Goal: Task Accomplishment & Management: Complete application form

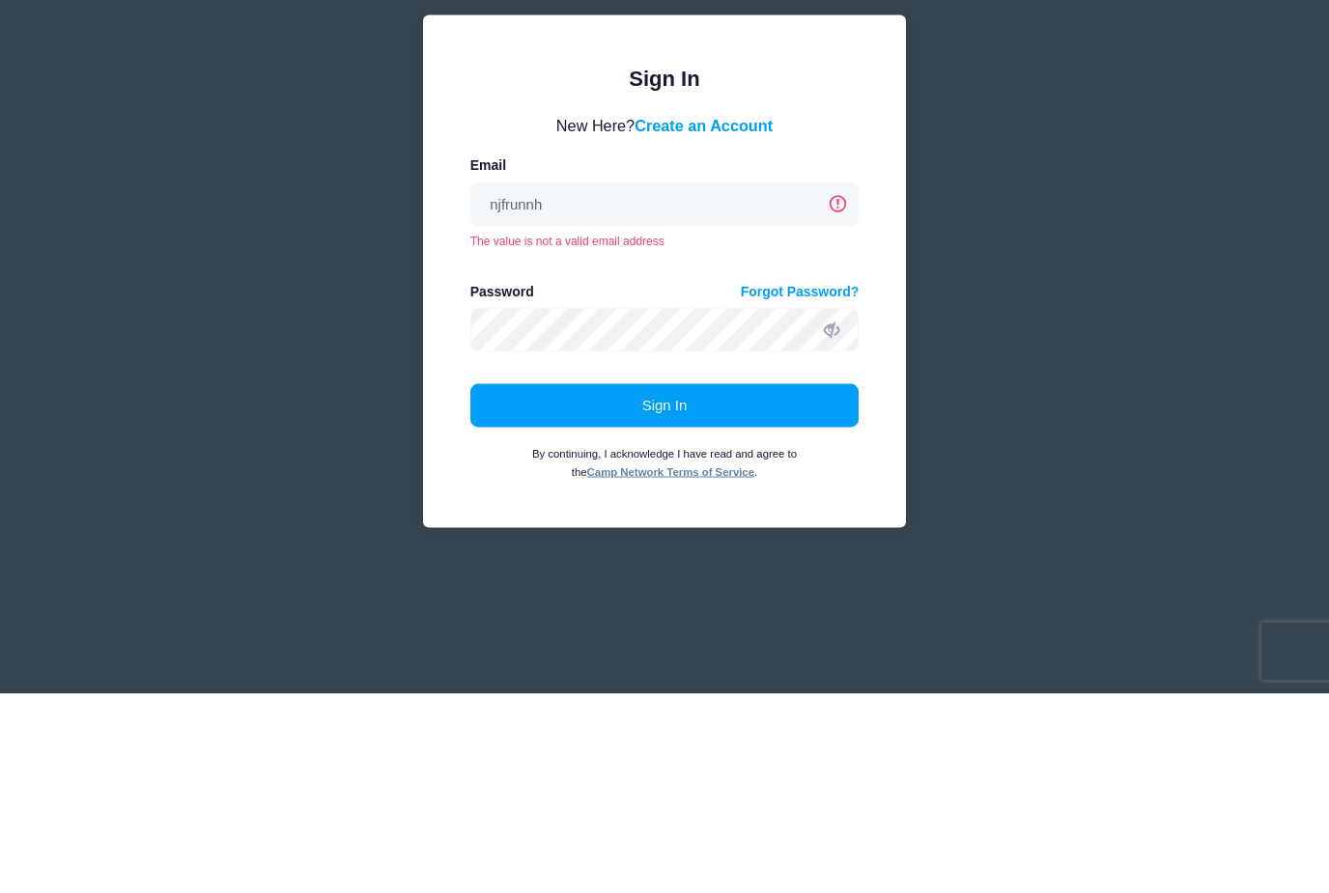
click at [1056, 223] on div "Sign In Please login to continue. Directors are required to create an account p…" at bounding box center [664, 446] width 1329 height 893
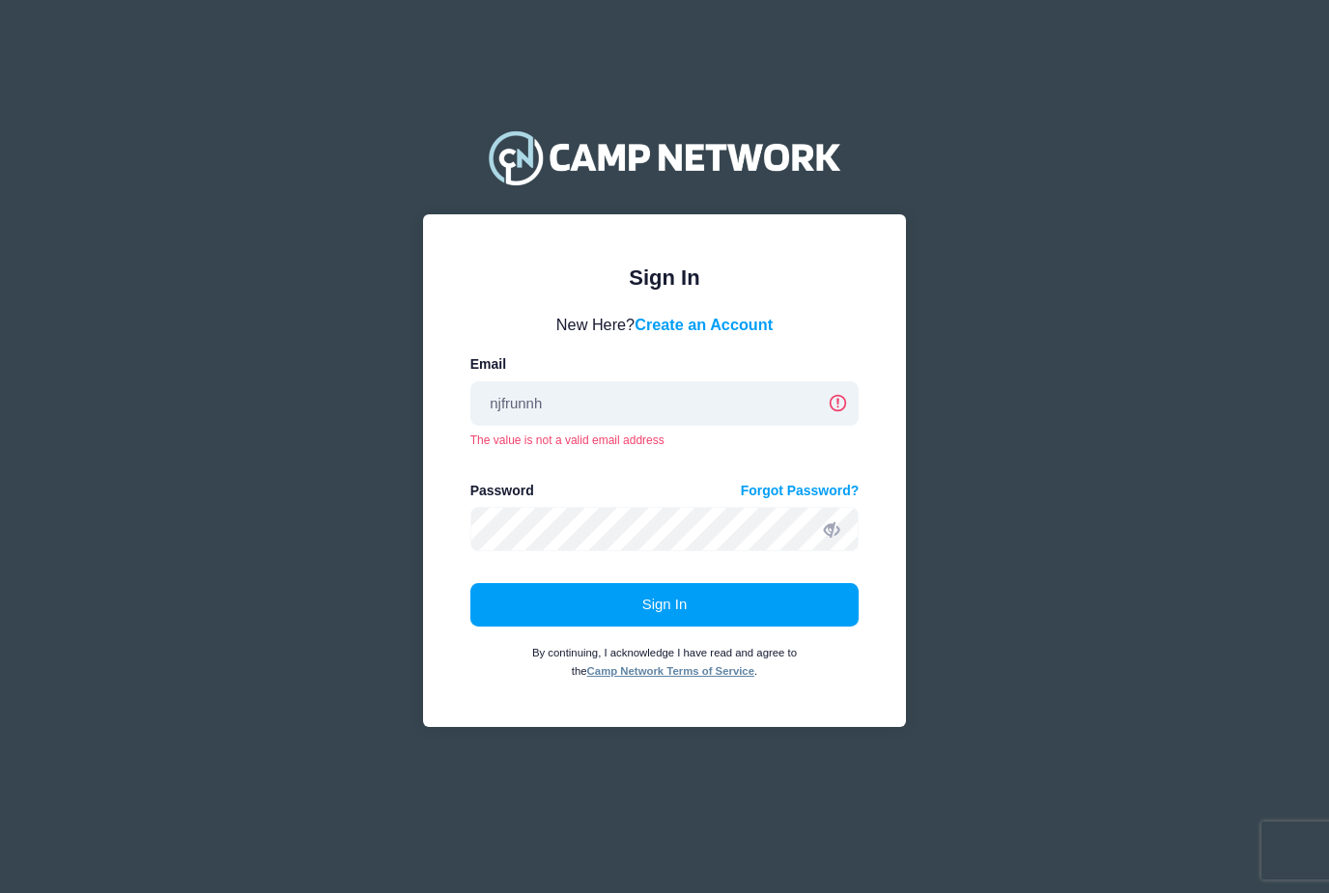
click at [580, 415] on input "njfrunnh" at bounding box center [664, 404] width 389 height 44
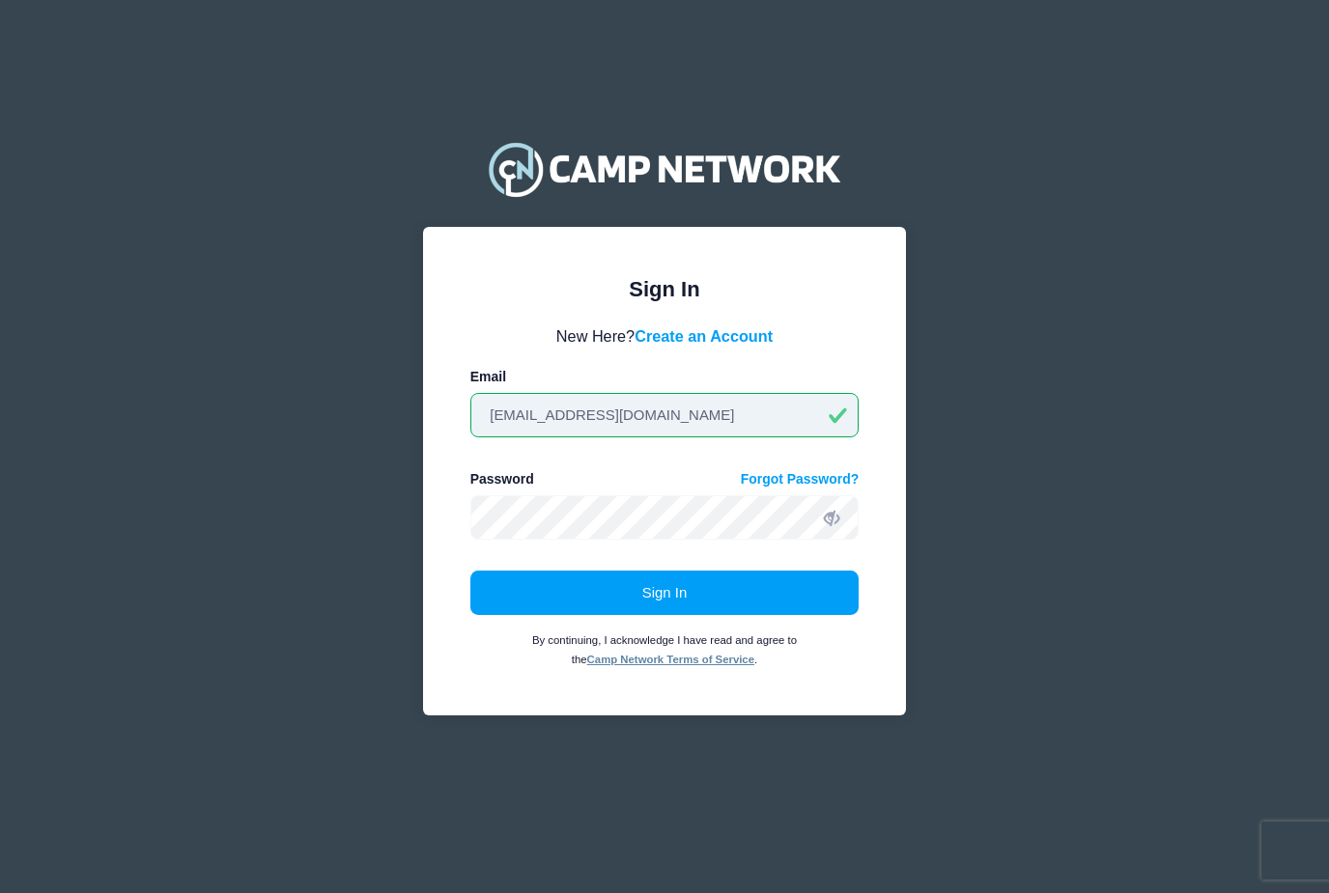
type input "njfrunning@gmail.com"
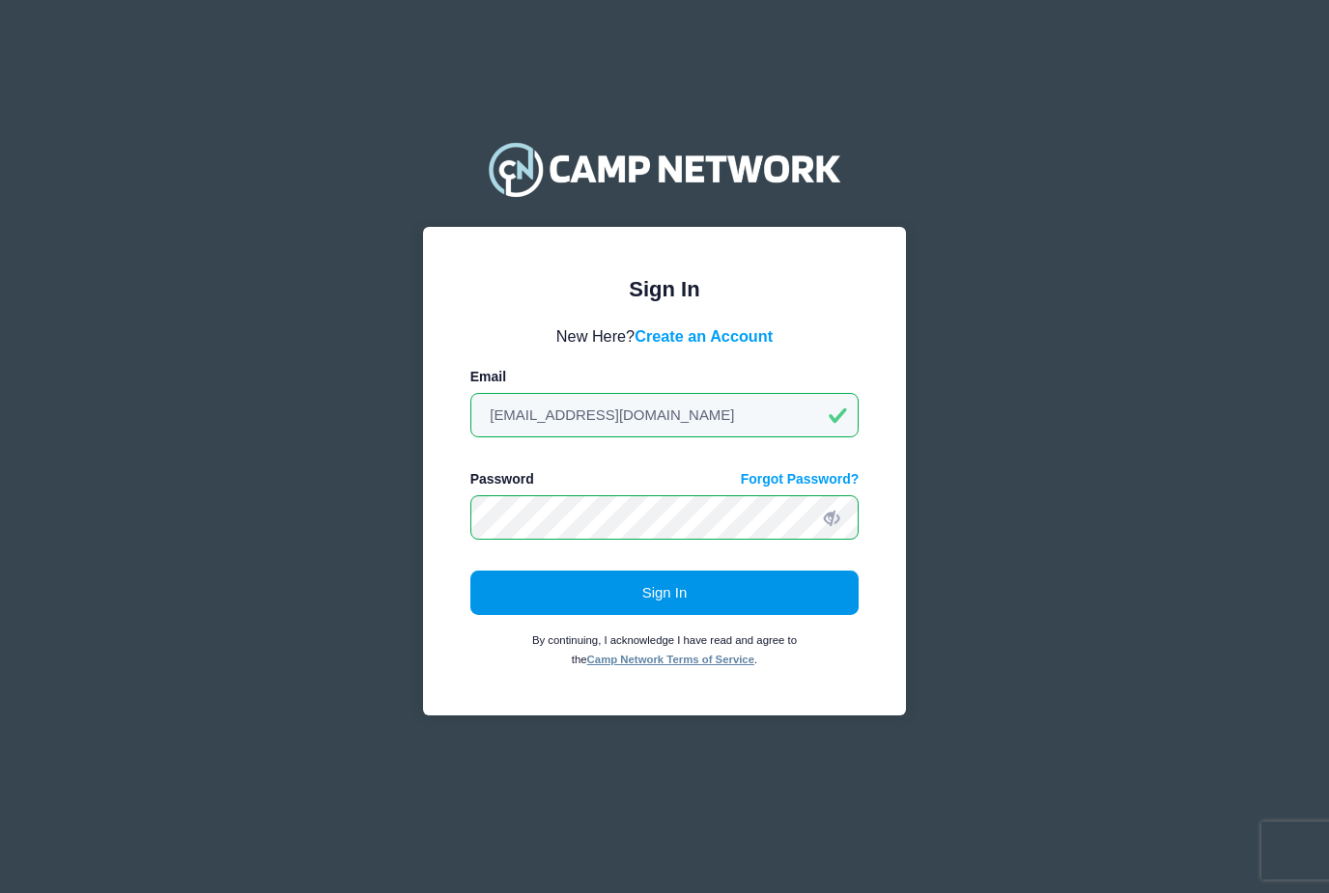
click at [728, 604] on button "Sign In" at bounding box center [664, 593] width 389 height 44
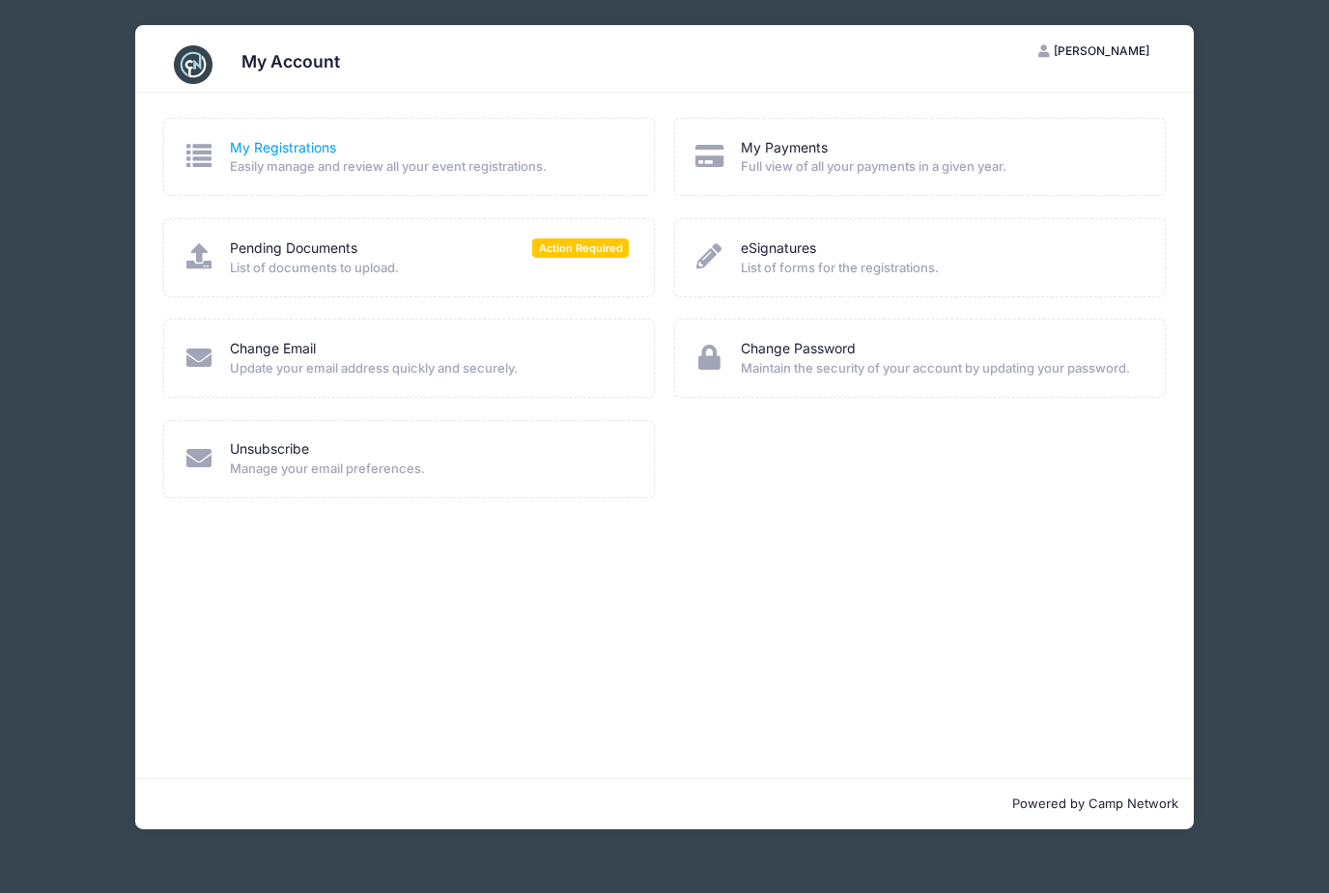
click at [301, 154] on link "My Registrations" at bounding box center [283, 148] width 106 height 20
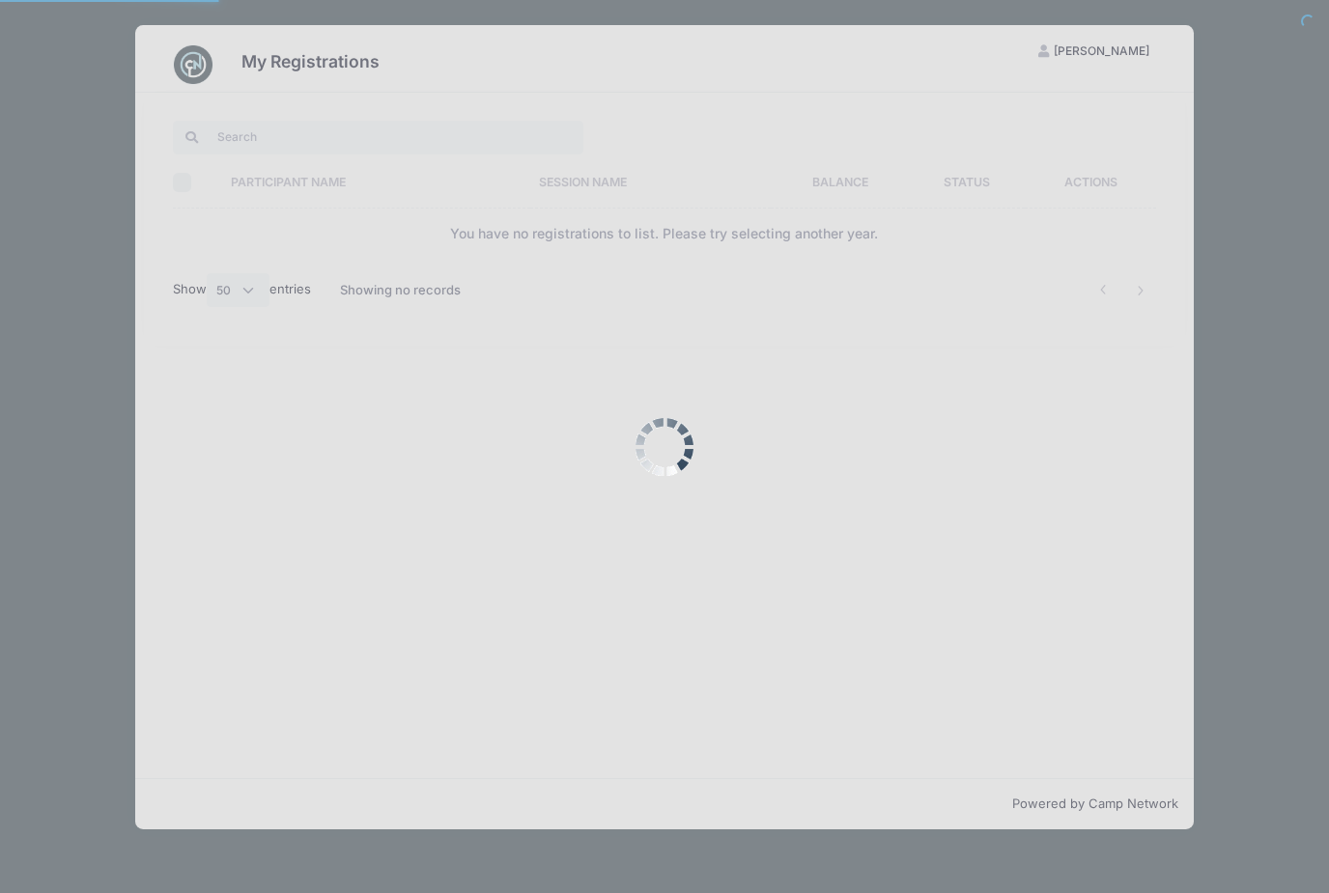
select select "50"
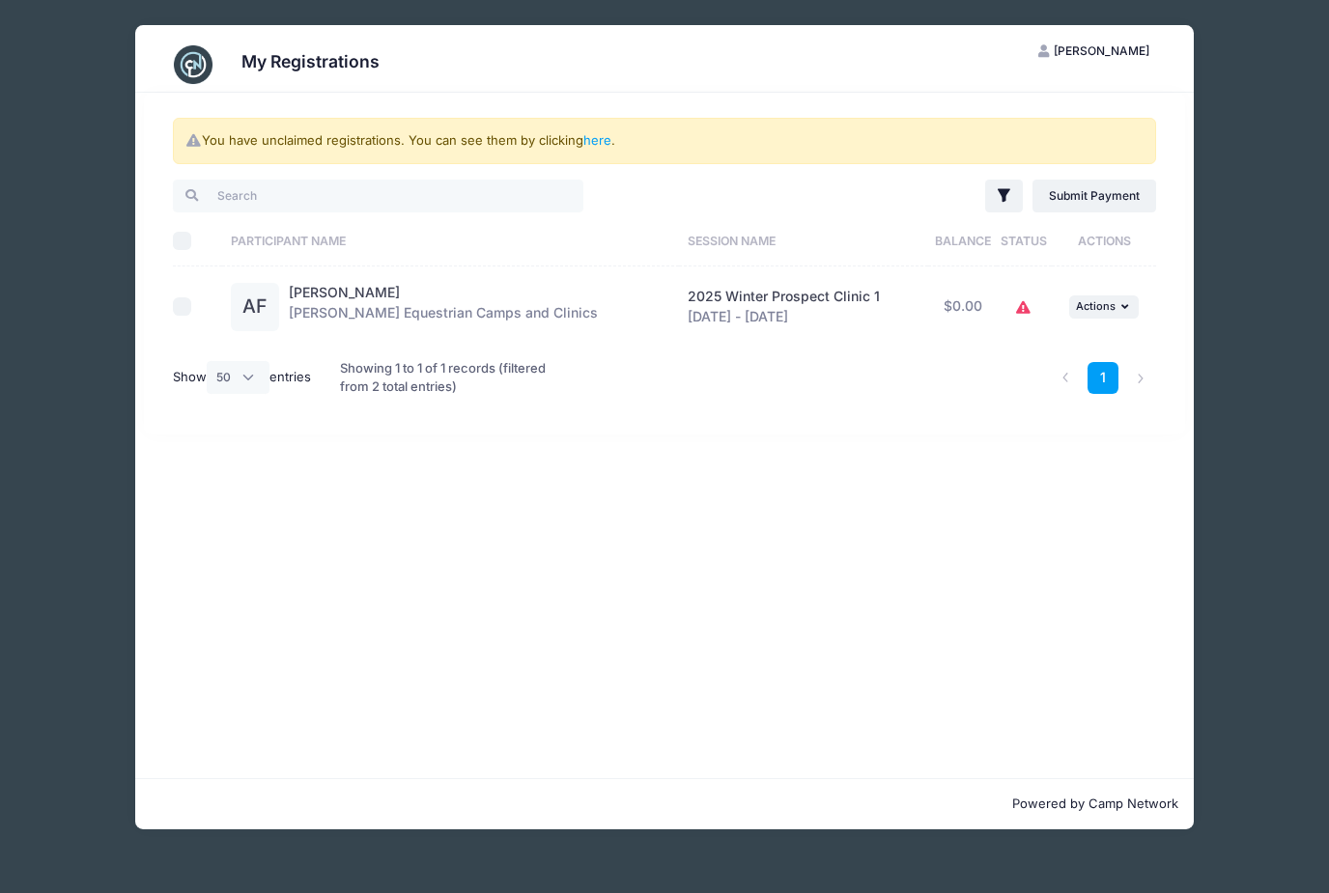
click at [1029, 308] on icon at bounding box center [1023, 308] width 15 height 0
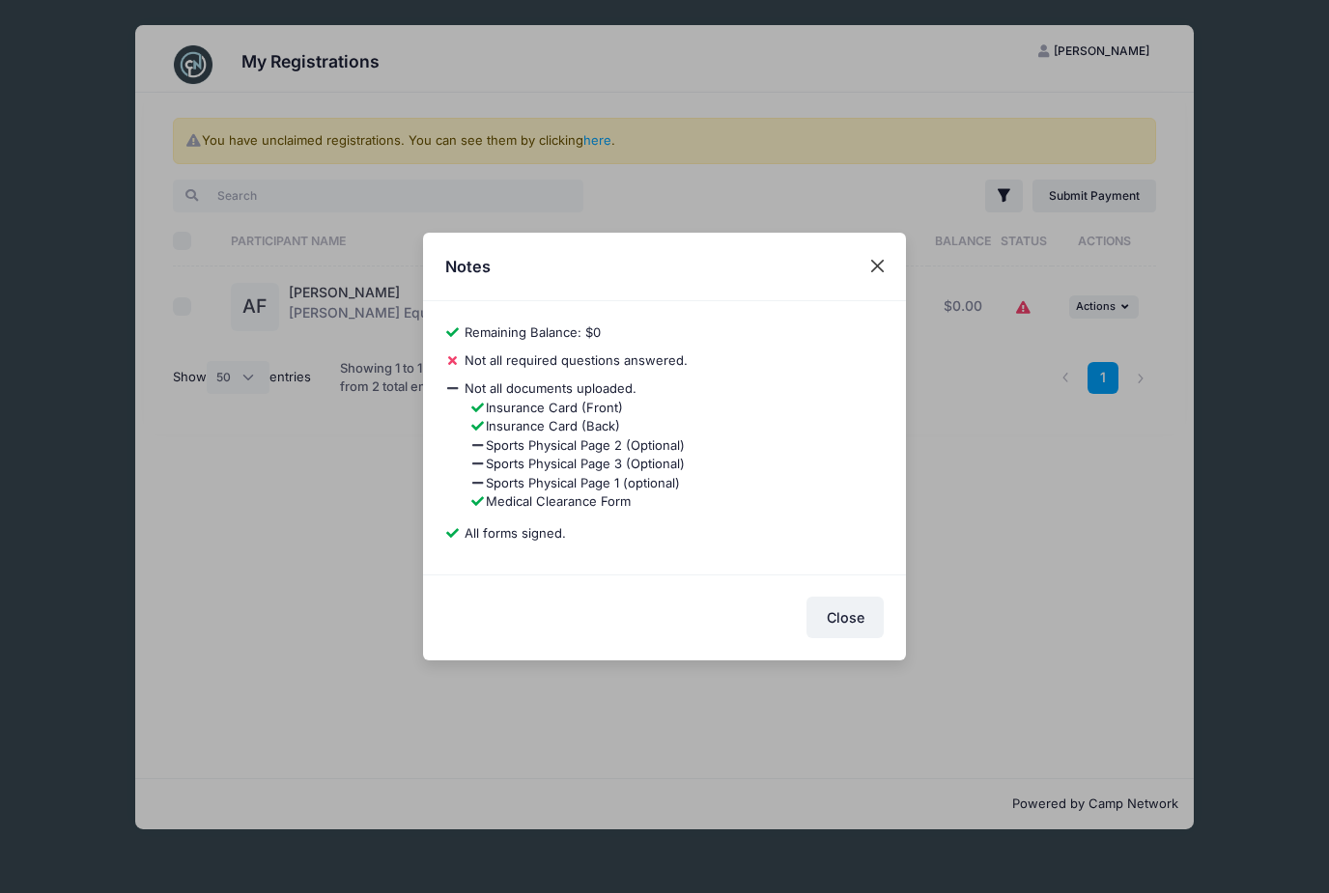
click at [890, 276] on button "Close" at bounding box center [878, 266] width 35 height 35
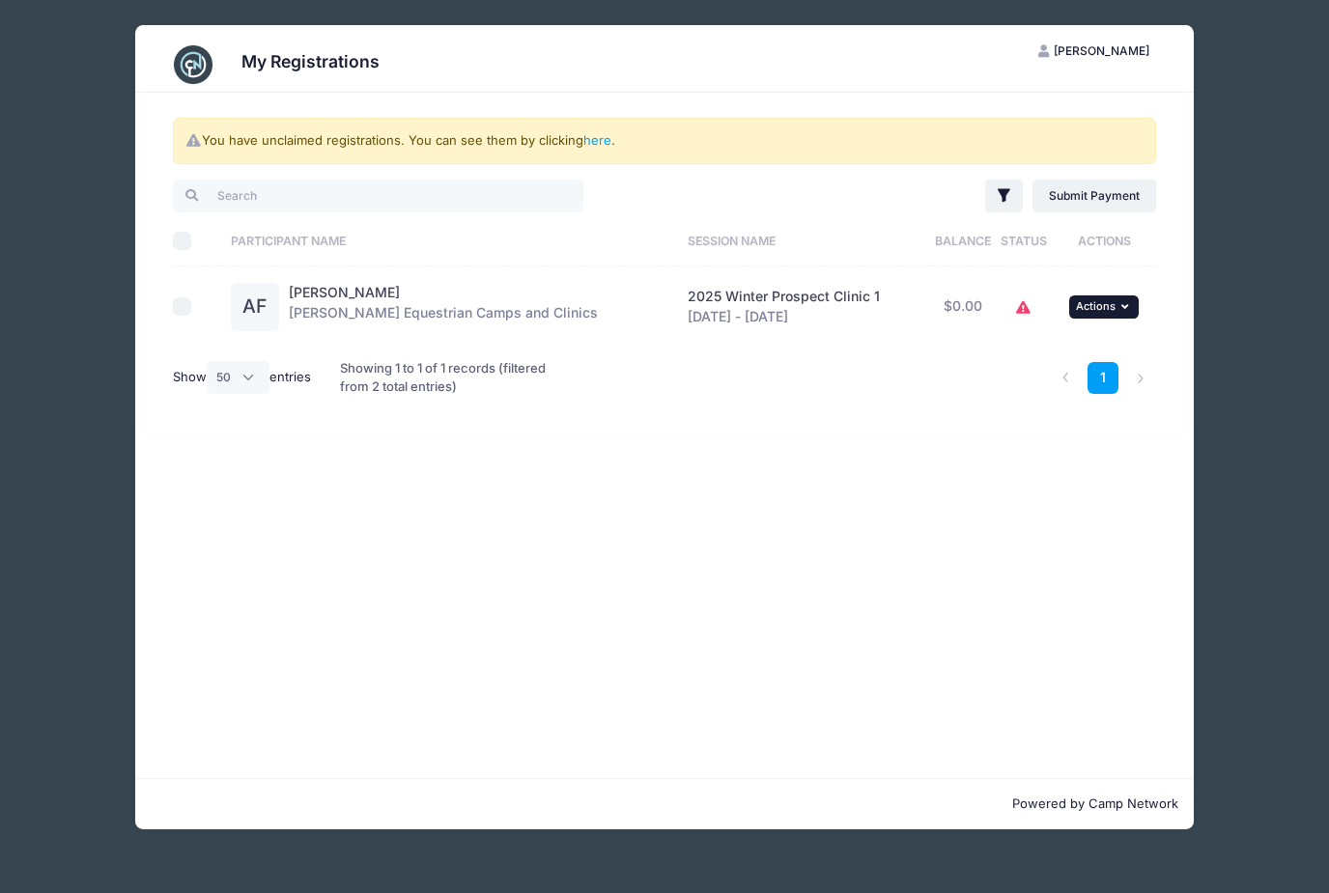
click at [1125, 308] on icon "button" at bounding box center [1127, 306] width 12 height 11
click at [1077, 351] on link "View Registration" at bounding box center [1041, 348] width 175 height 37
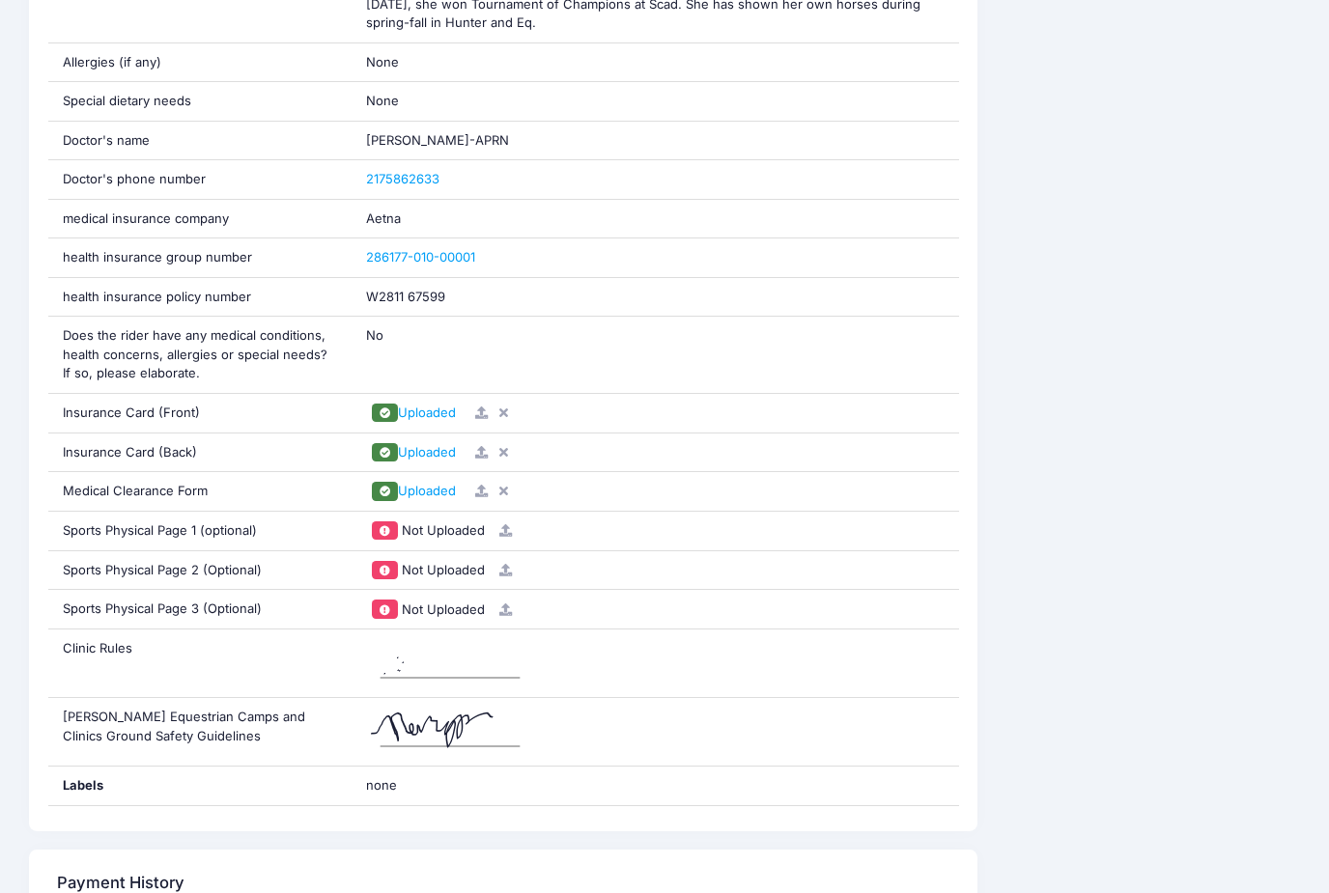
scroll to position [1574, 0]
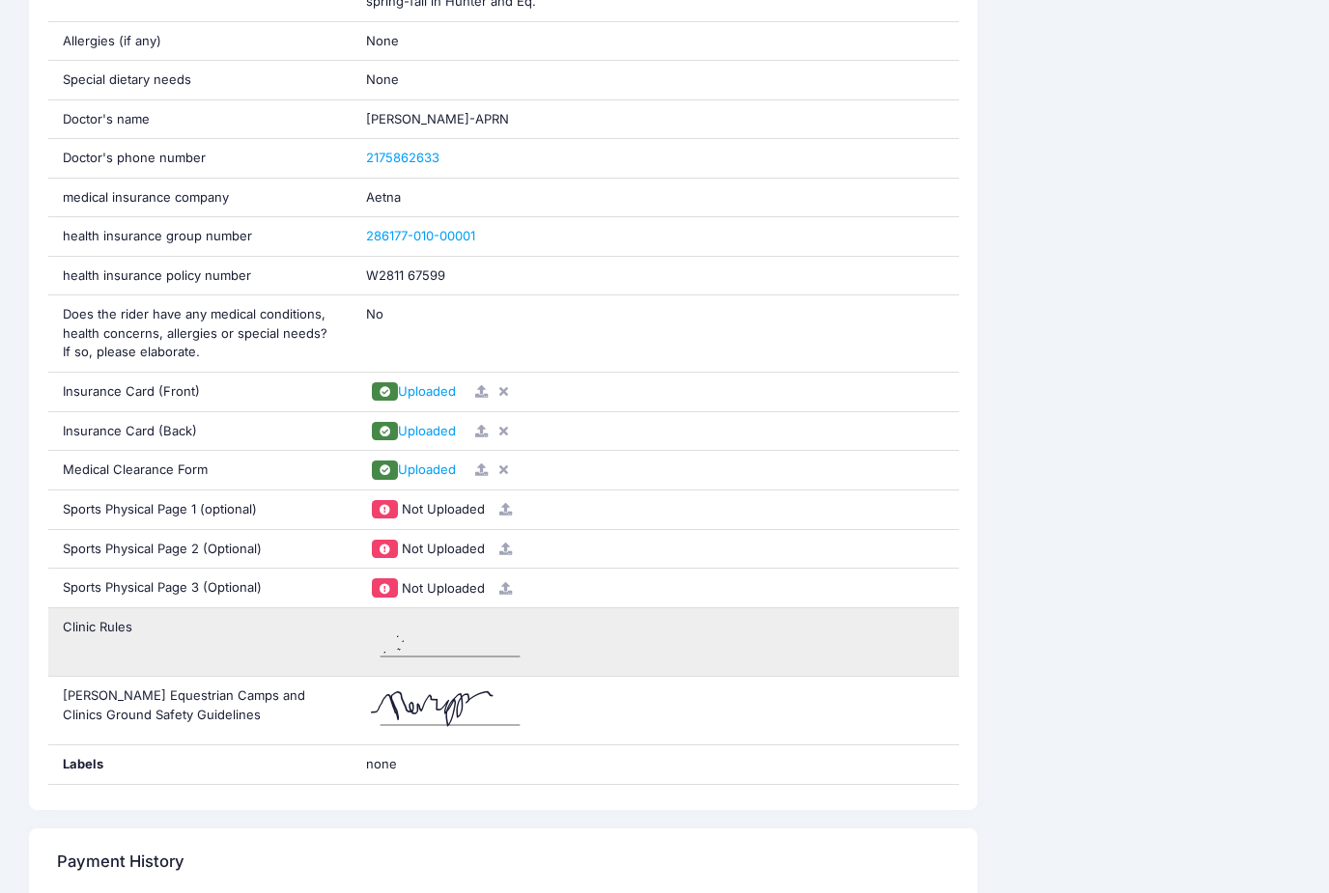
click at [107, 609] on div "Clinic Rules" at bounding box center [199, 643] width 303 height 68
click at [420, 648] on img at bounding box center [450, 643] width 168 height 48
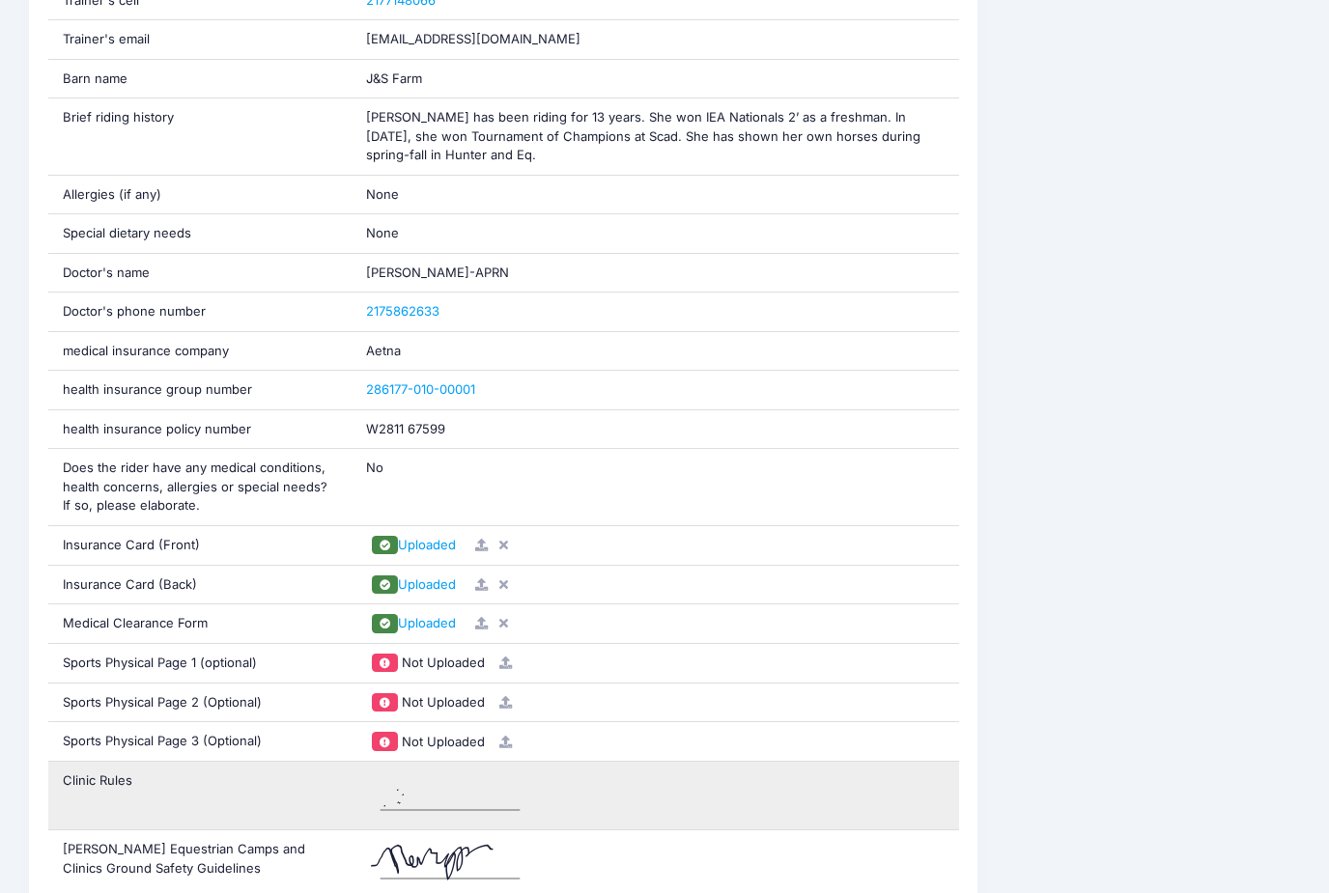
scroll to position [1381, 0]
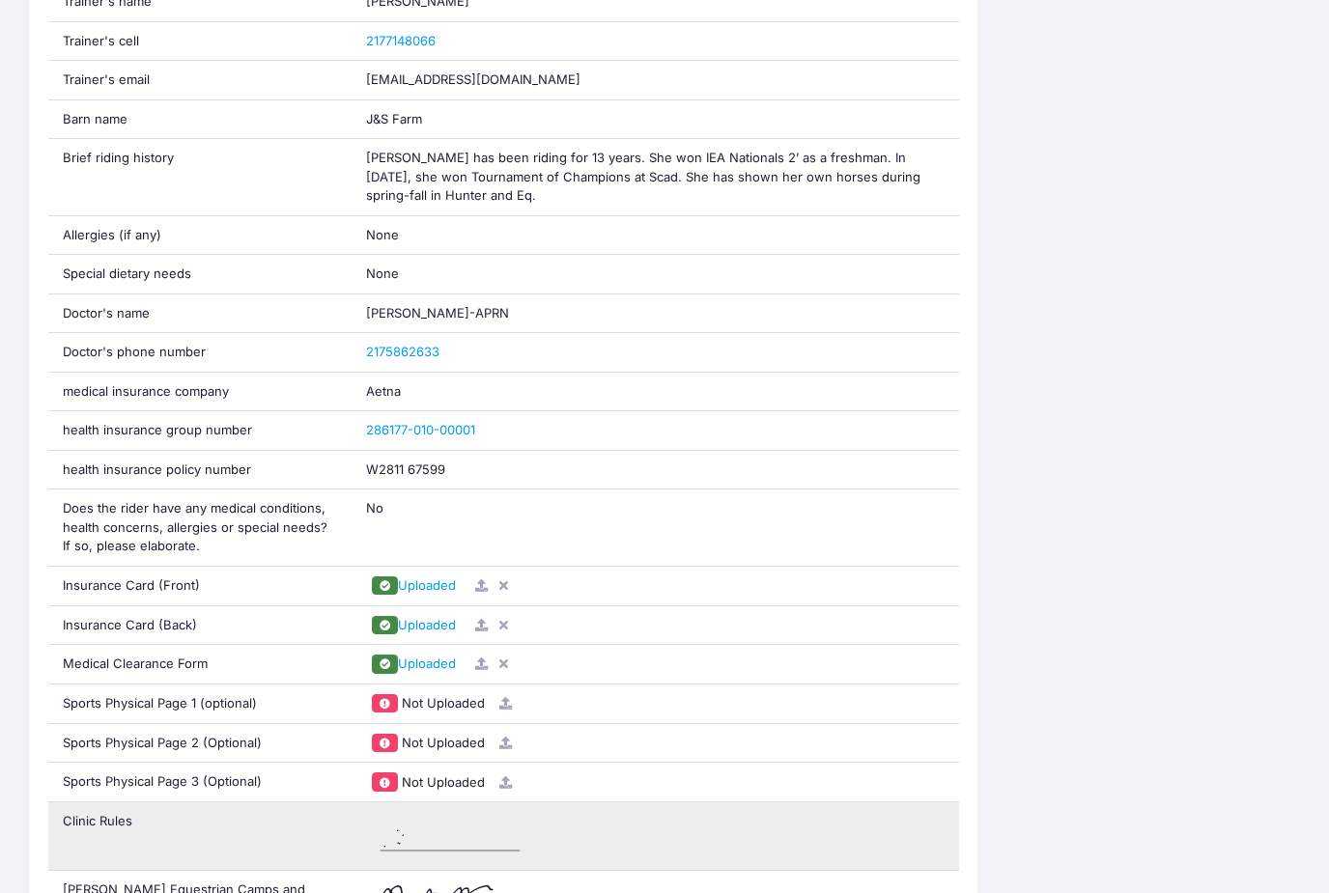
click at [139, 814] on div "Clinic Rules" at bounding box center [199, 837] width 303 height 68
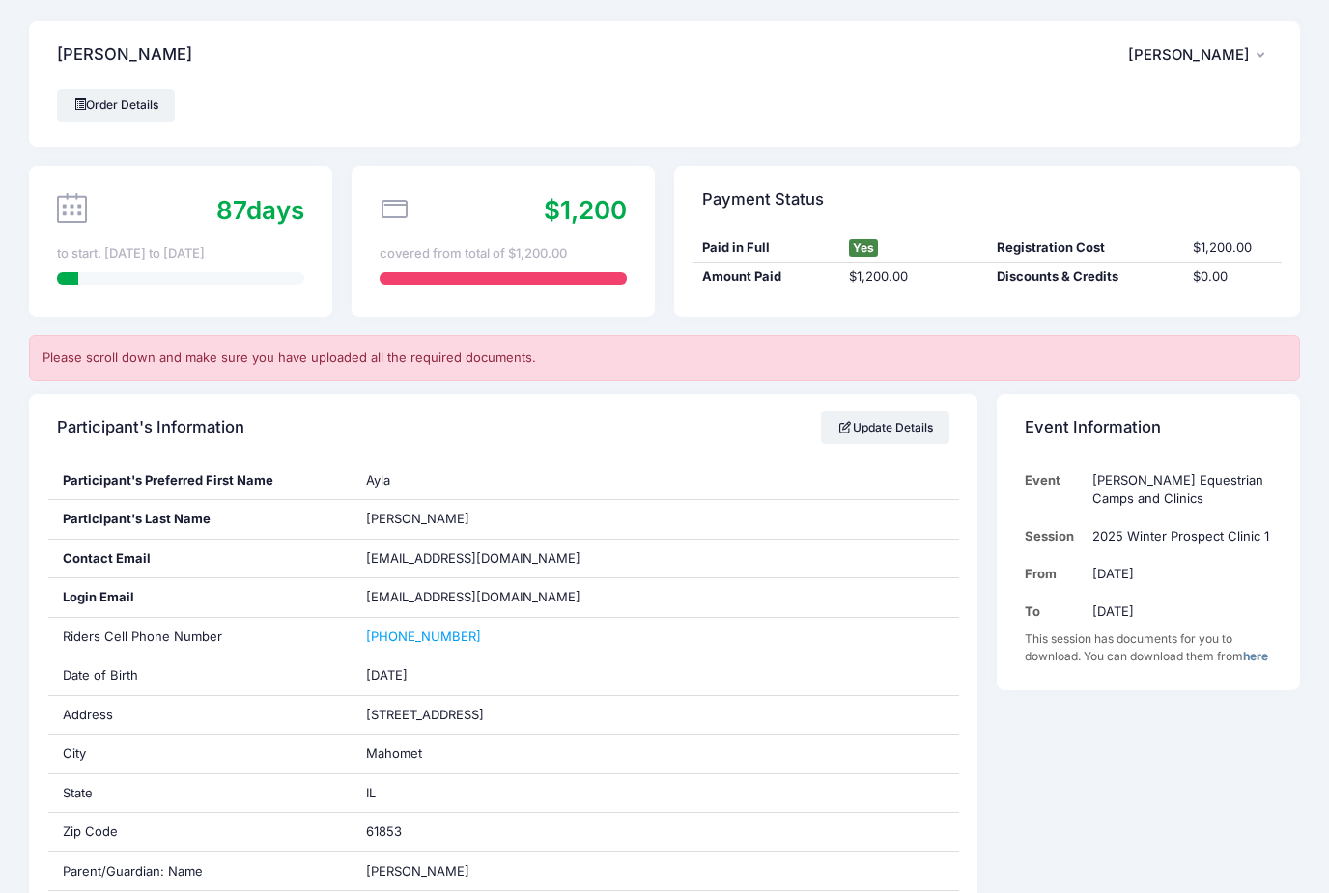
scroll to position [0, 0]
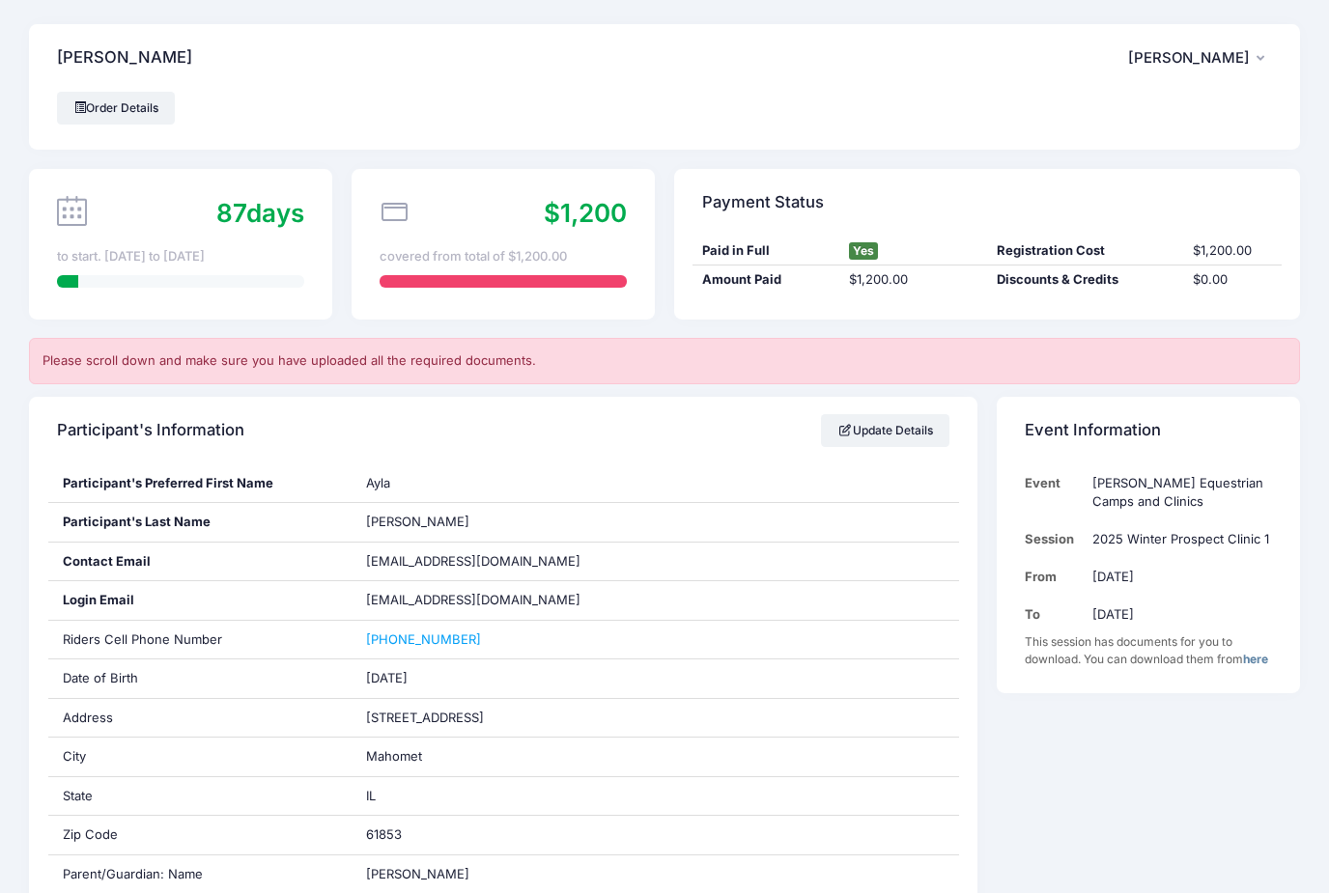
click at [1202, 365] on div "Please scroll down and make sure you have uploaded all the required documents." at bounding box center [664, 361] width 1271 height 46
click at [892, 425] on link "Update Details" at bounding box center [885, 430] width 128 height 33
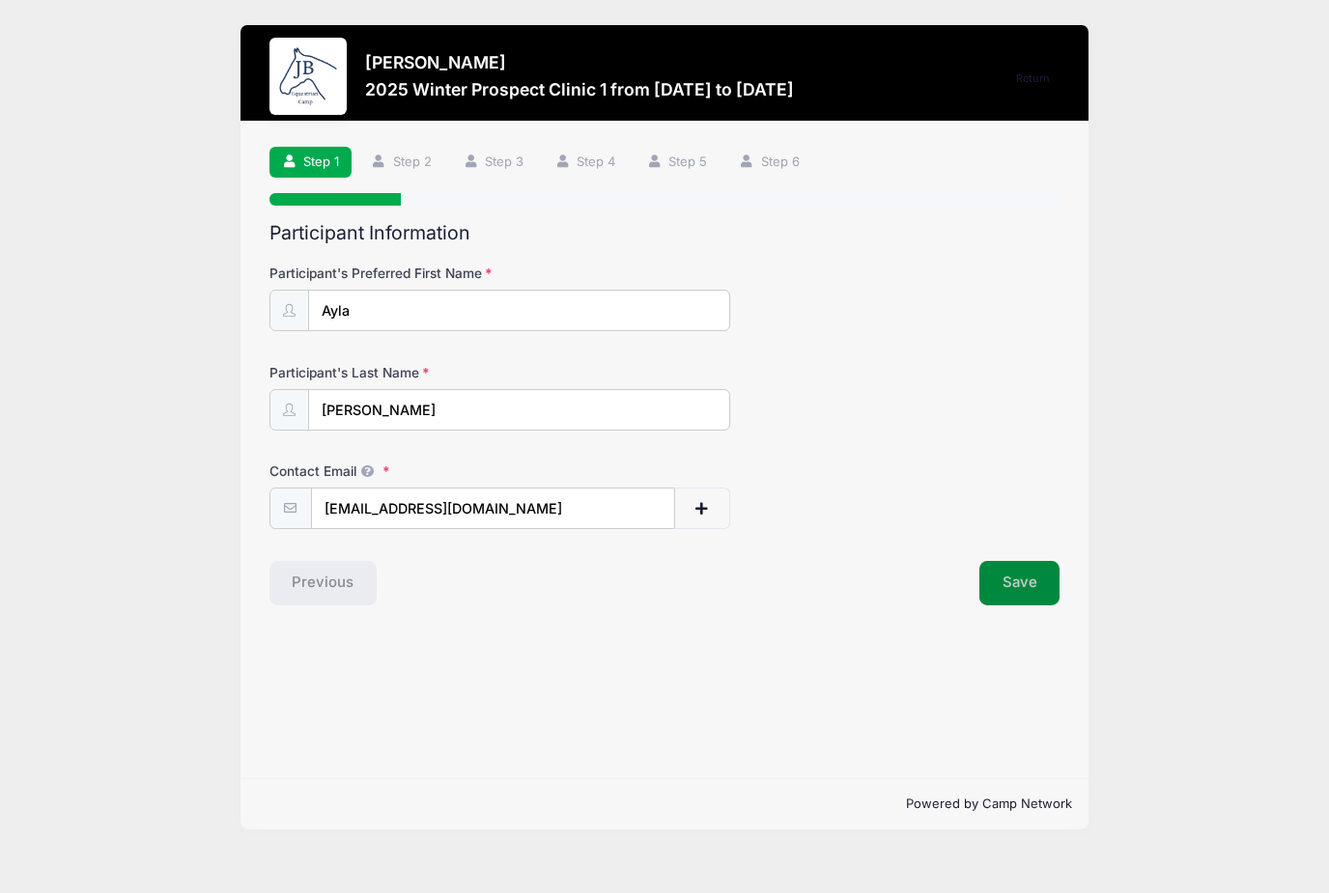
click at [1019, 582] on button "Save" at bounding box center [1019, 583] width 81 height 44
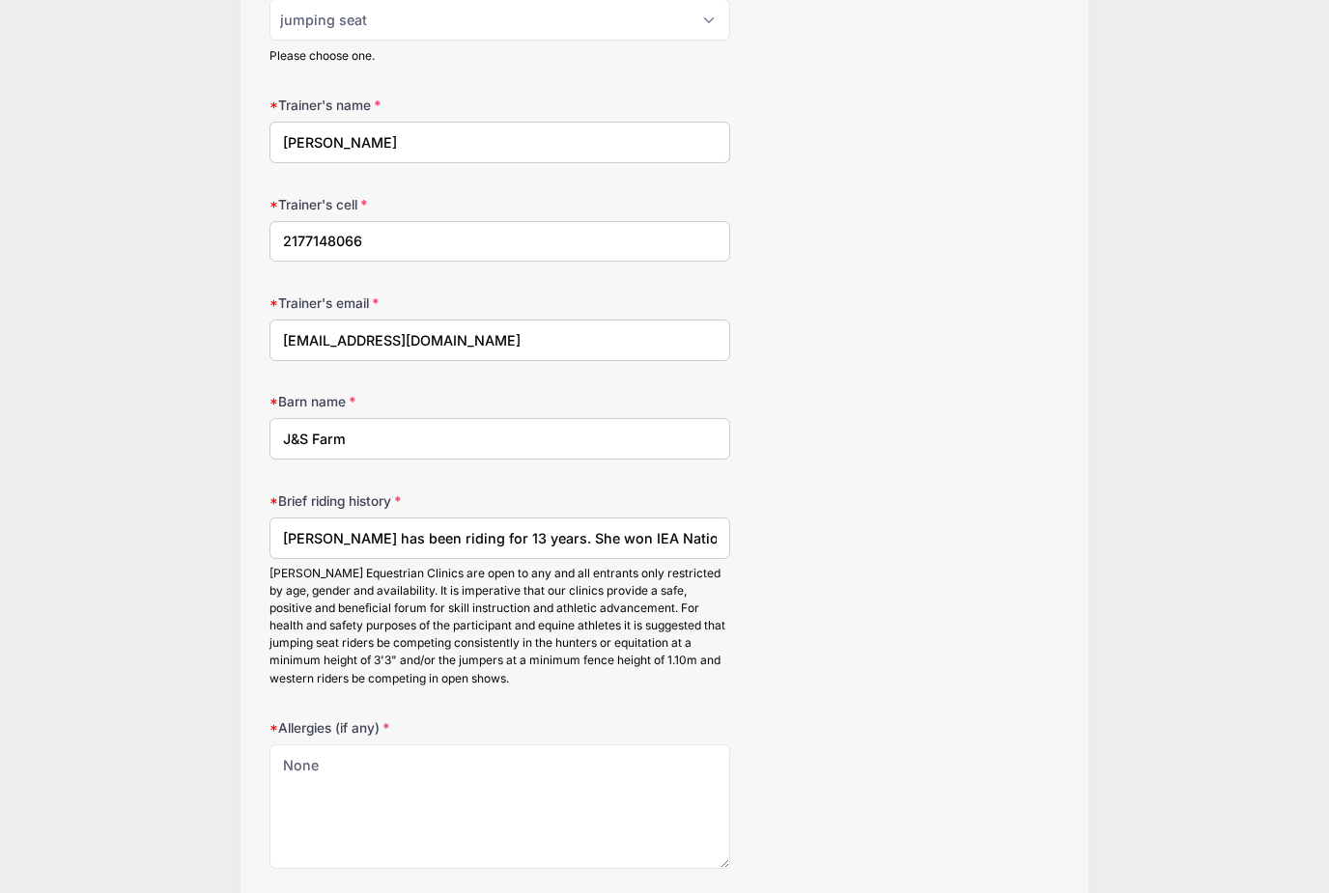
scroll to position [2230, 0]
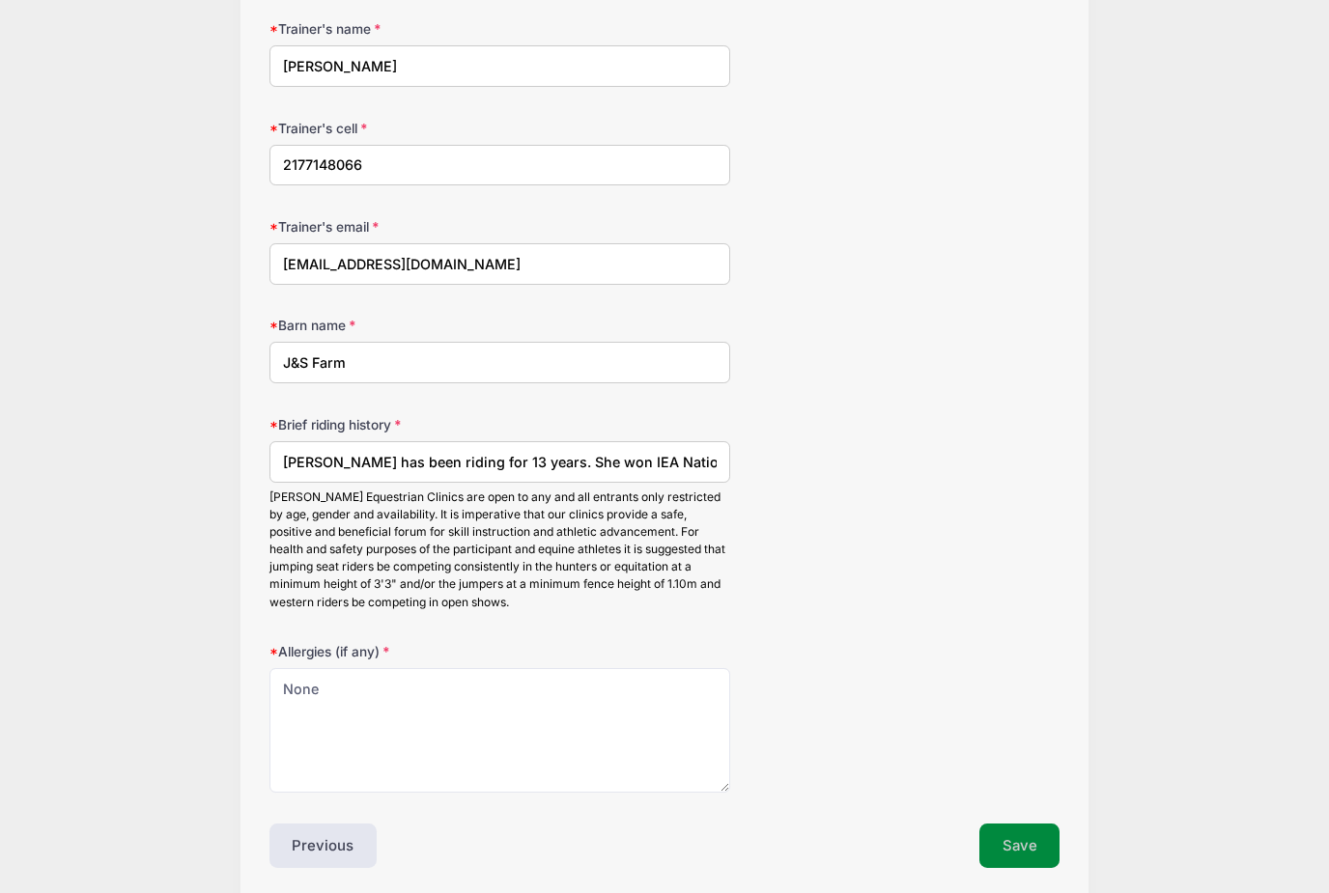
click at [1028, 833] on button "Save" at bounding box center [1019, 846] width 81 height 44
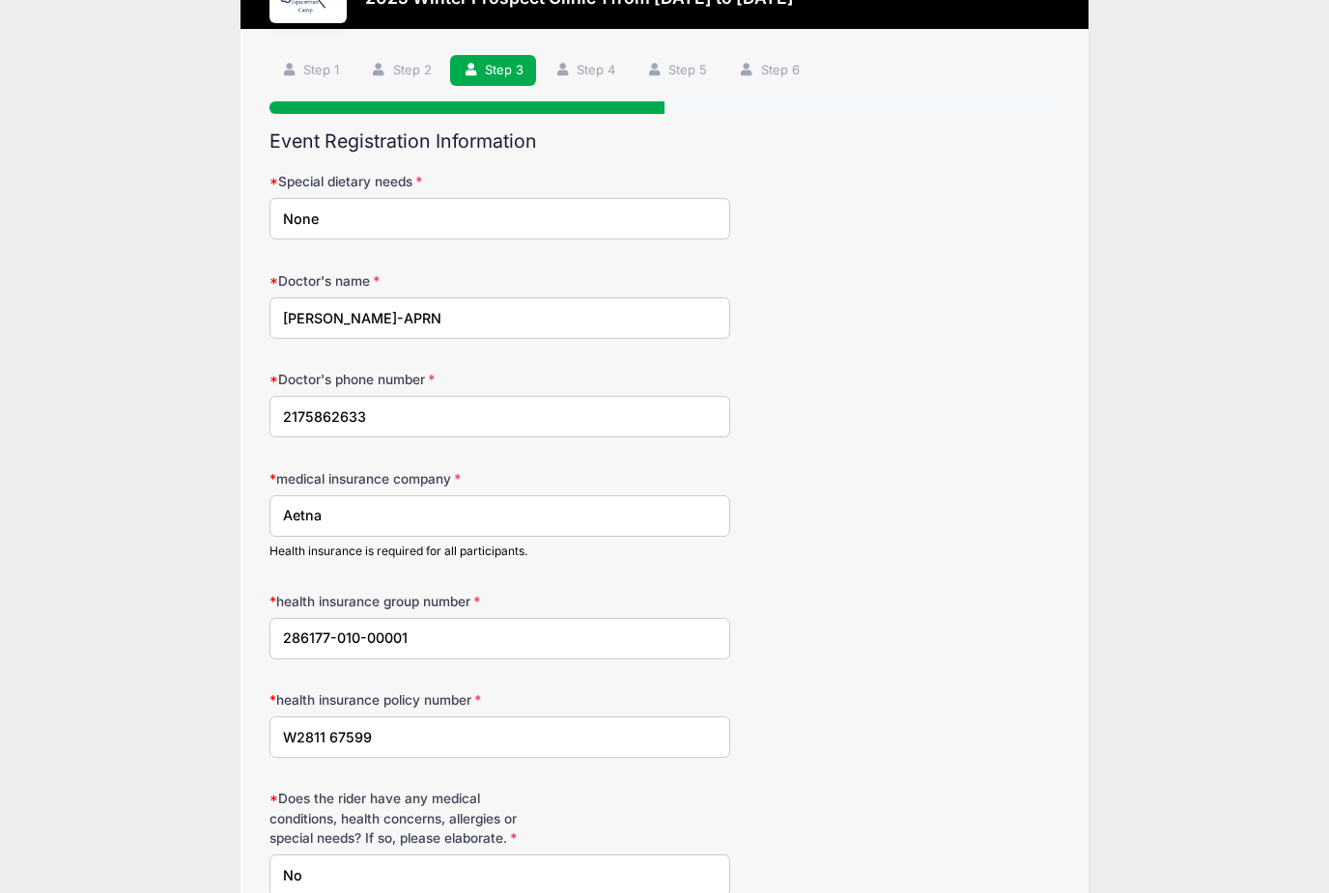
scroll to position [204, 0]
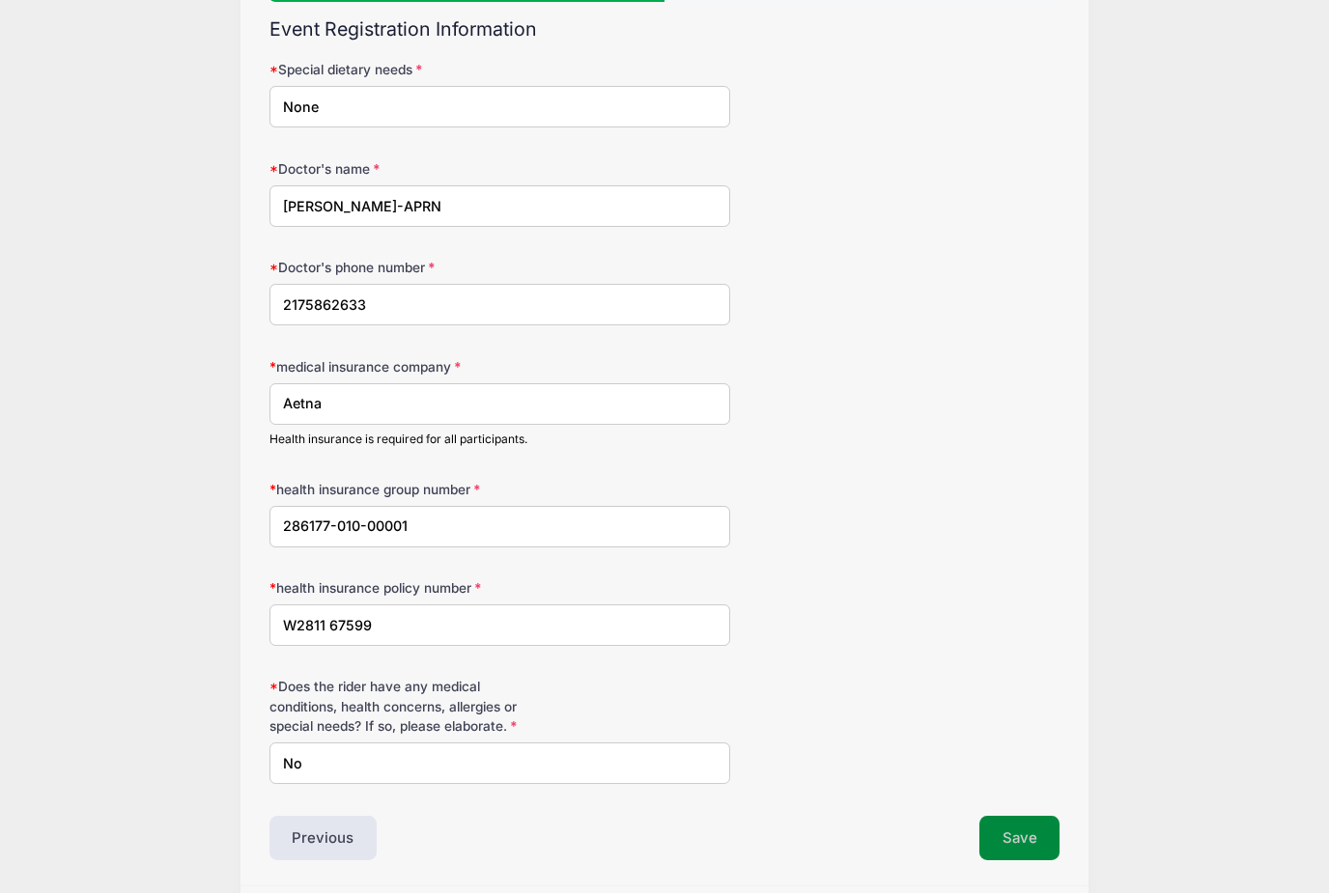
click at [1036, 833] on button "Save" at bounding box center [1019, 838] width 81 height 44
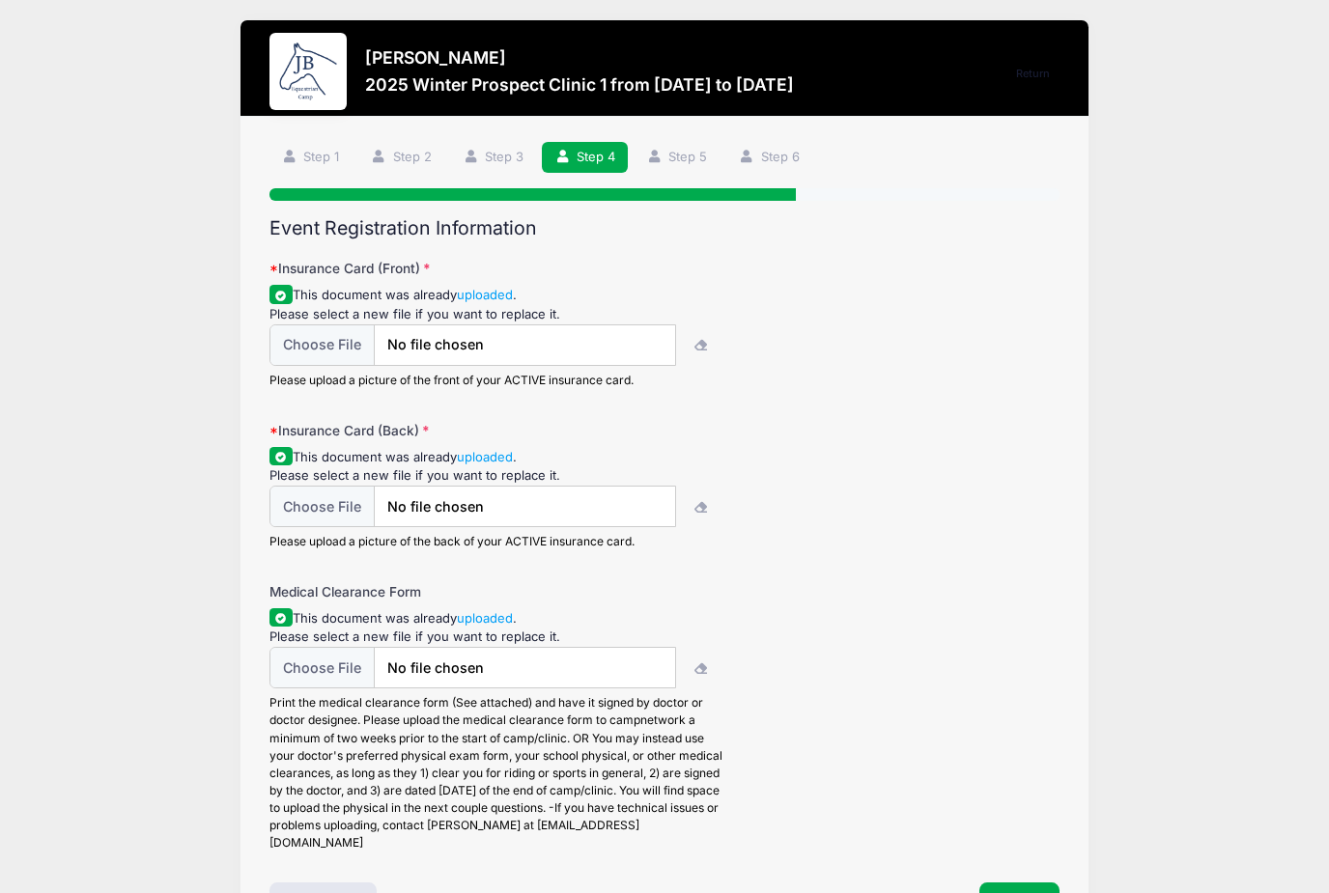
scroll to position [0, 0]
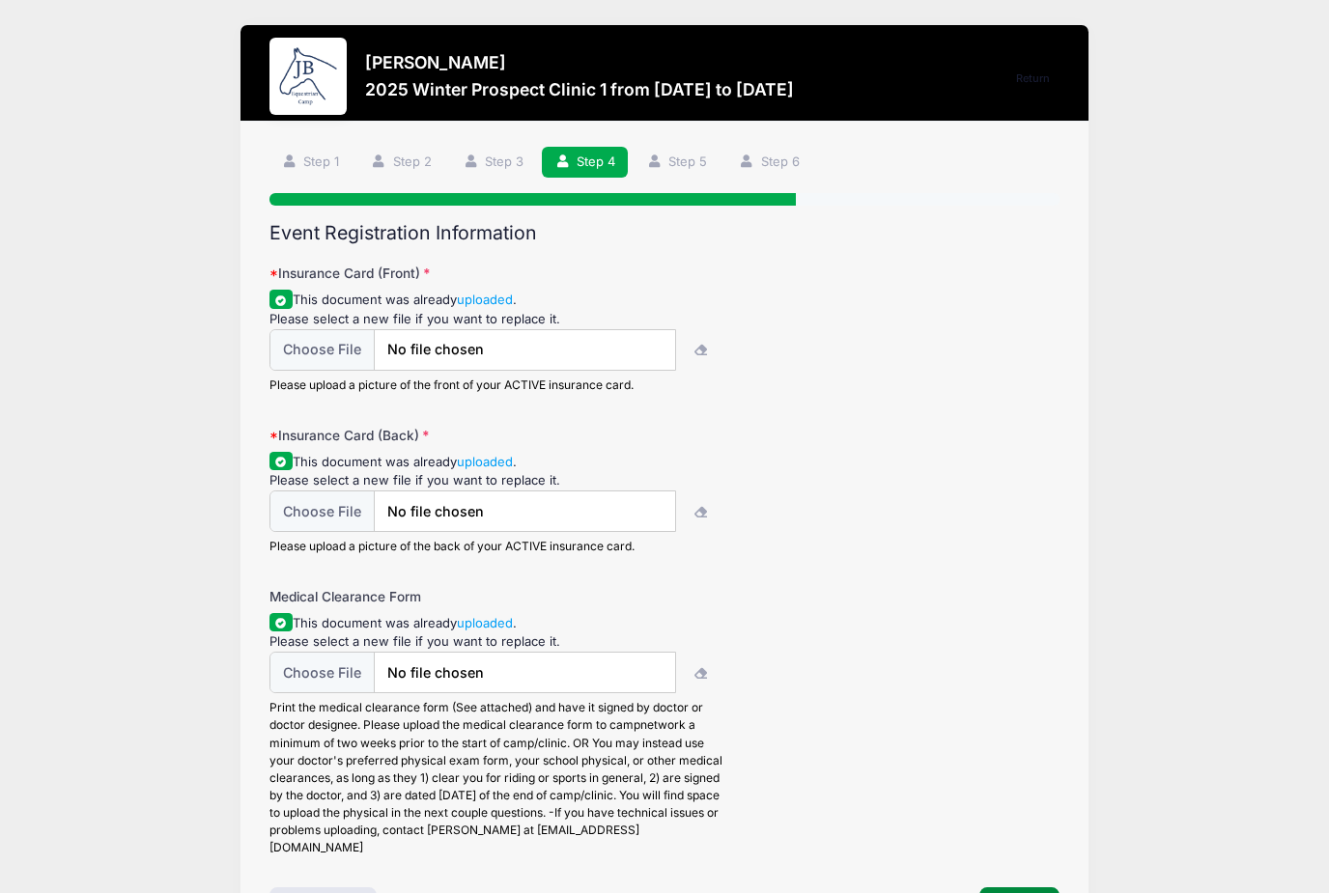
click at [1049, 892] on button "Save" at bounding box center [1019, 910] width 81 height 44
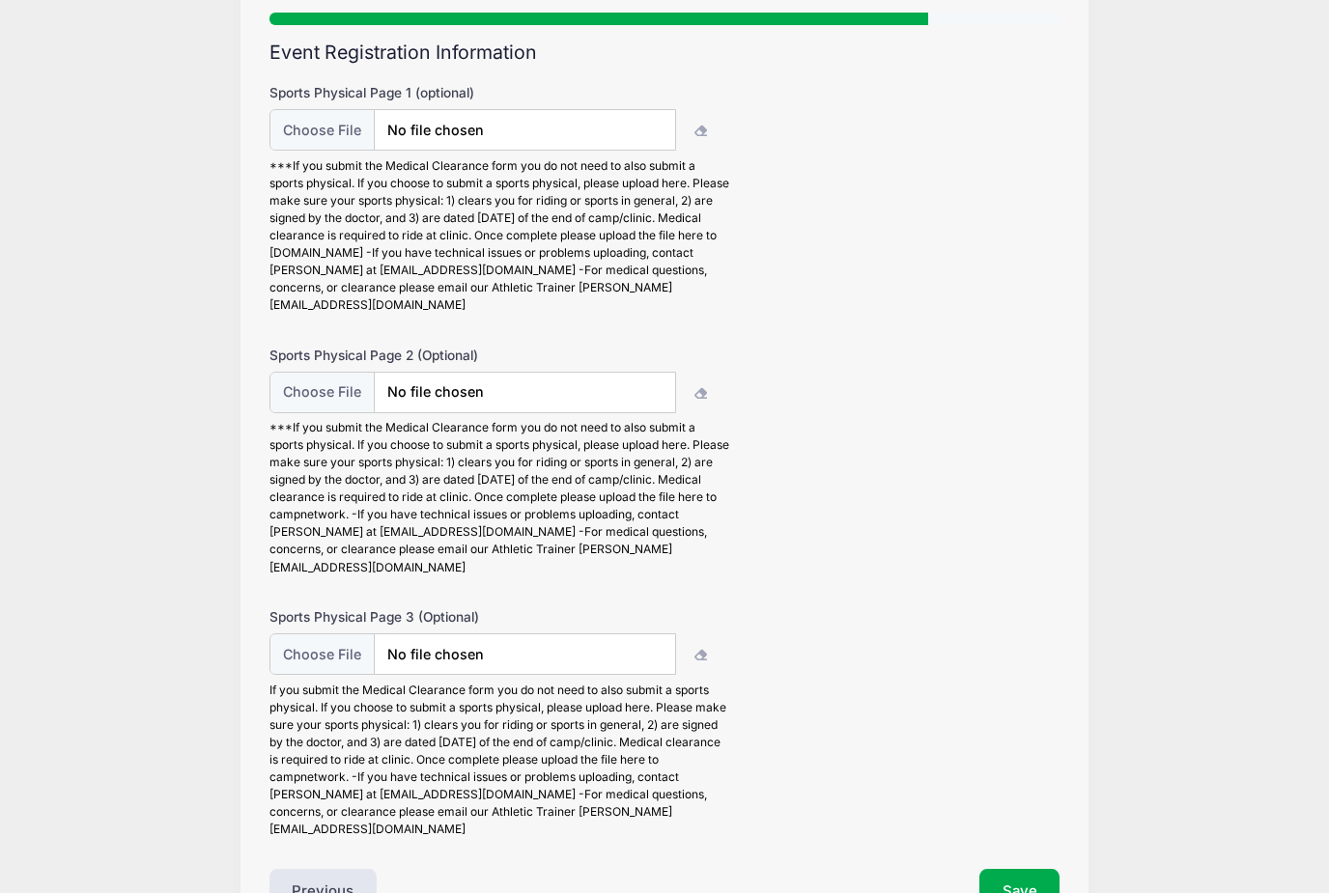
scroll to position [221, 0]
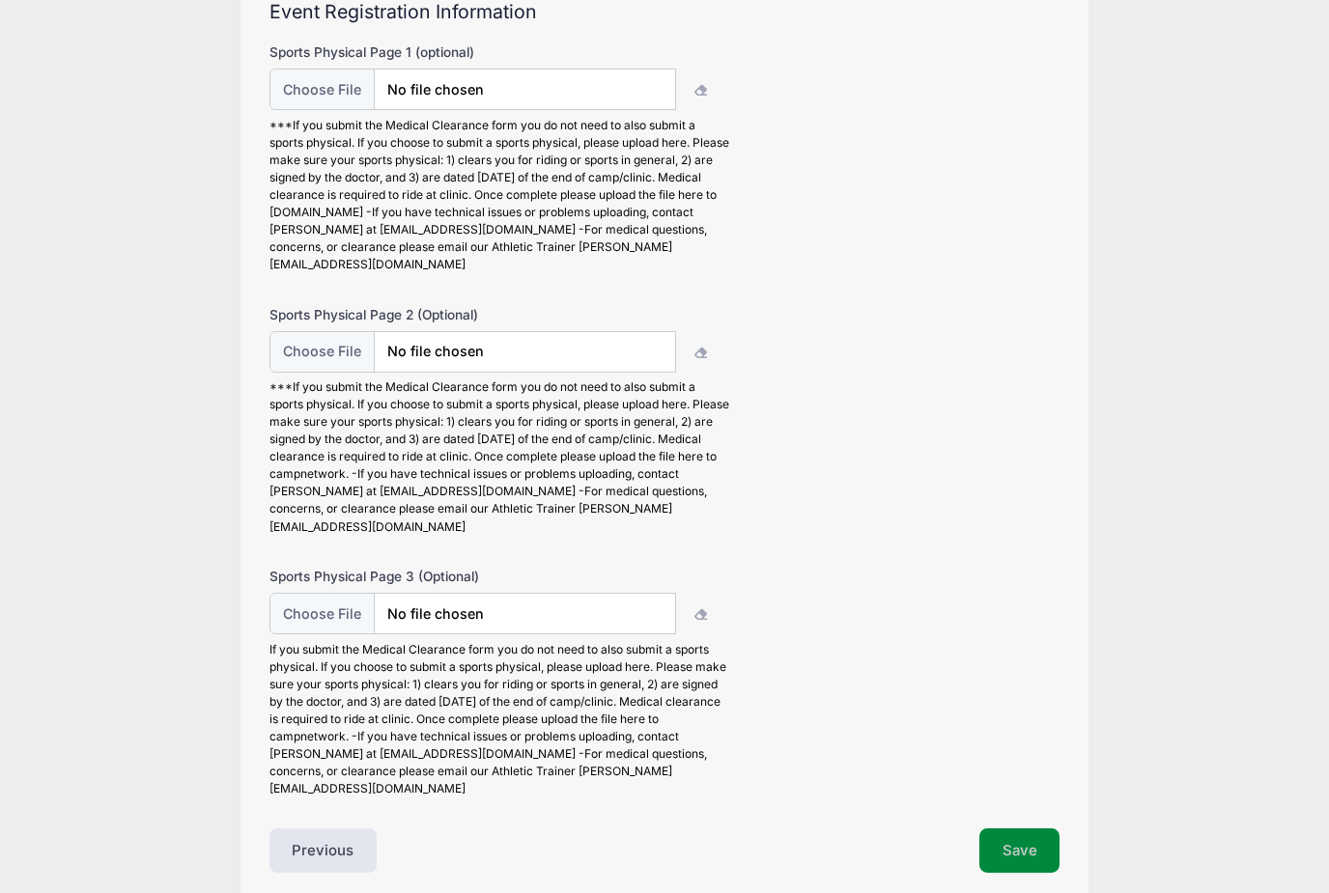
click at [1035, 829] on button "Save" at bounding box center [1019, 851] width 81 height 44
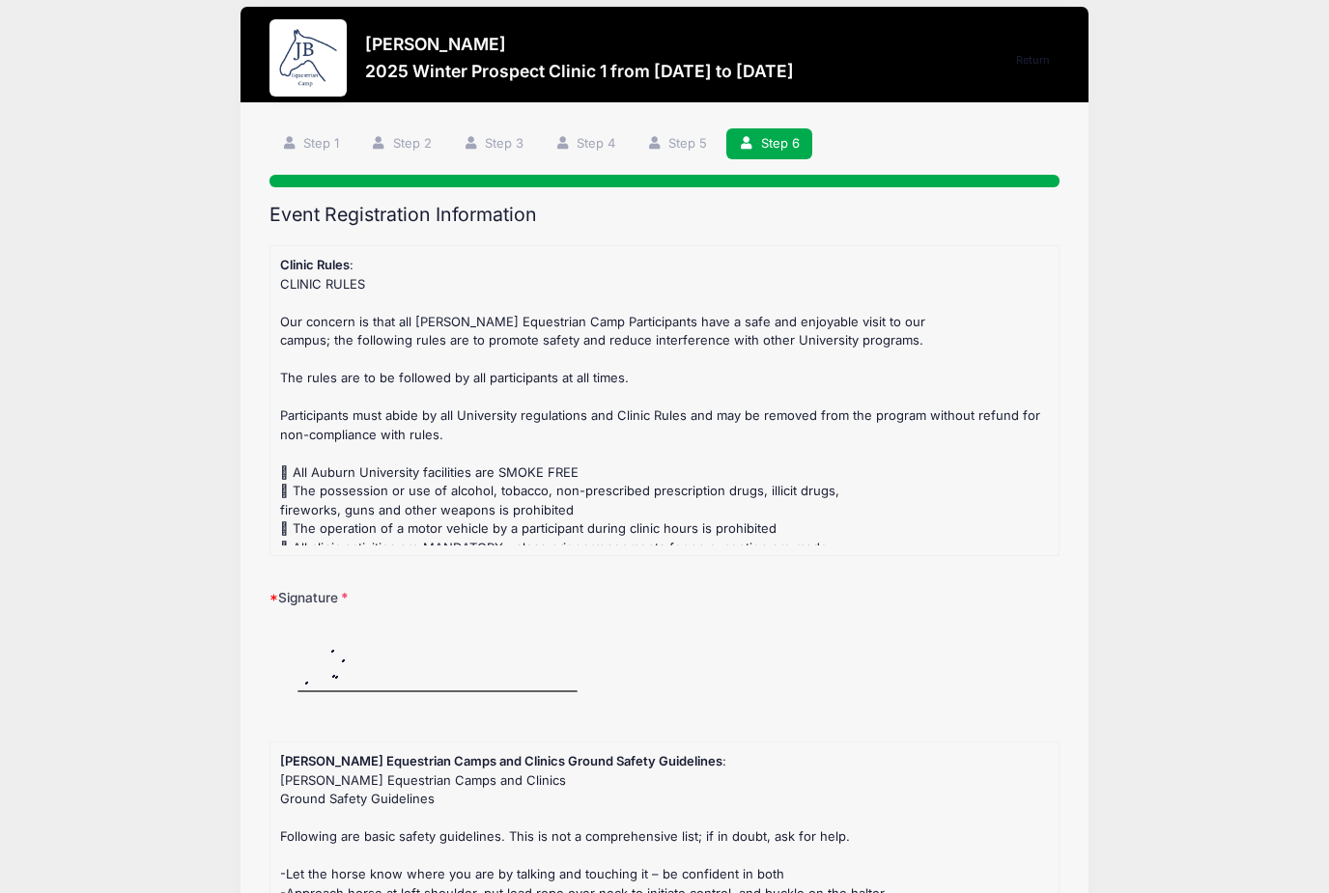
scroll to position [25, 0]
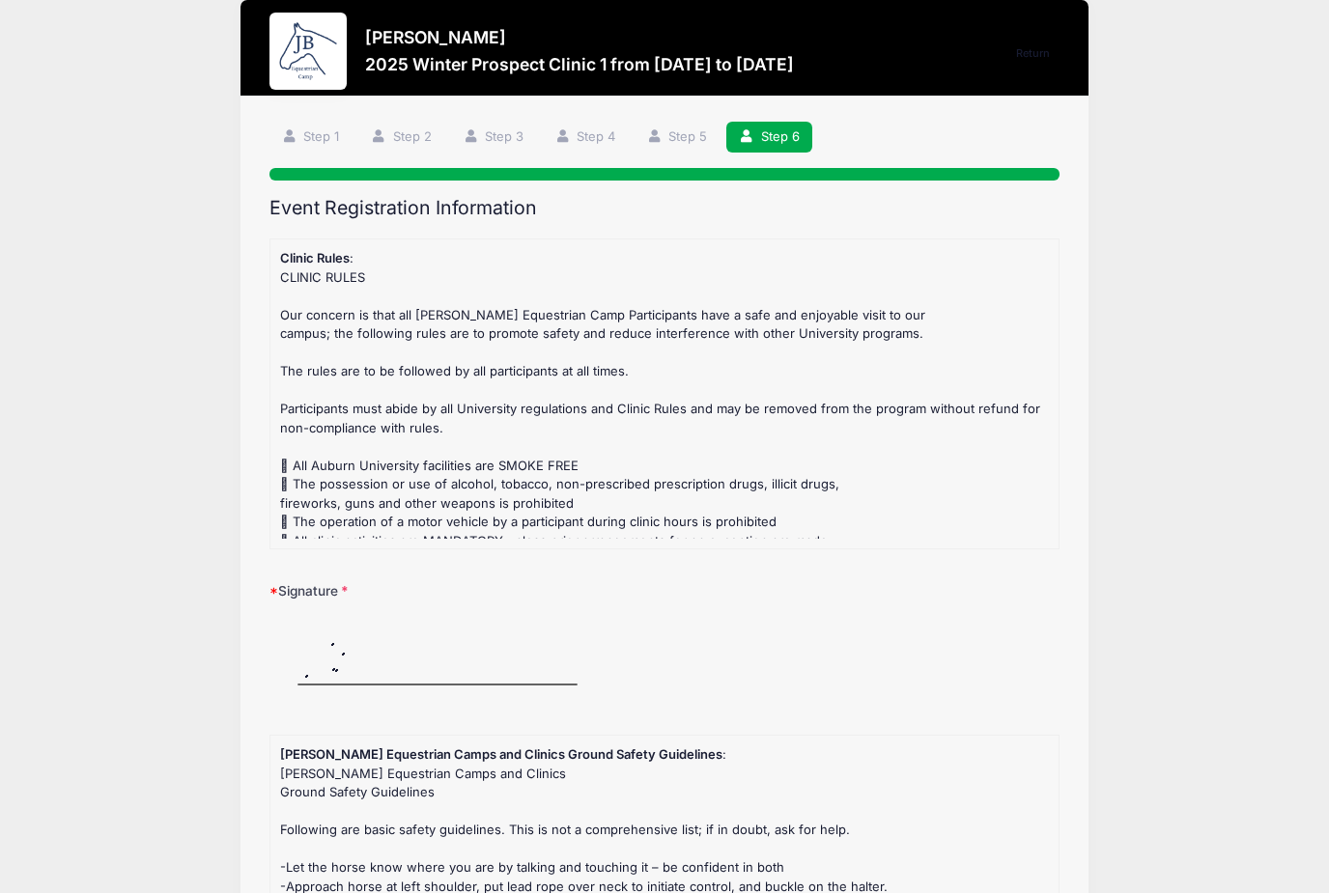
click at [120, 504] on div "Ayla Finfrock 2025 Winter Prospect Clinic 1 from 12/06 to 12/07/2025 Return Ste…" at bounding box center [664, 676] width 1271 height 1402
click at [371, 668] on img at bounding box center [437, 656] width 336 height 97
click at [354, 661] on img at bounding box center [437, 656] width 336 height 97
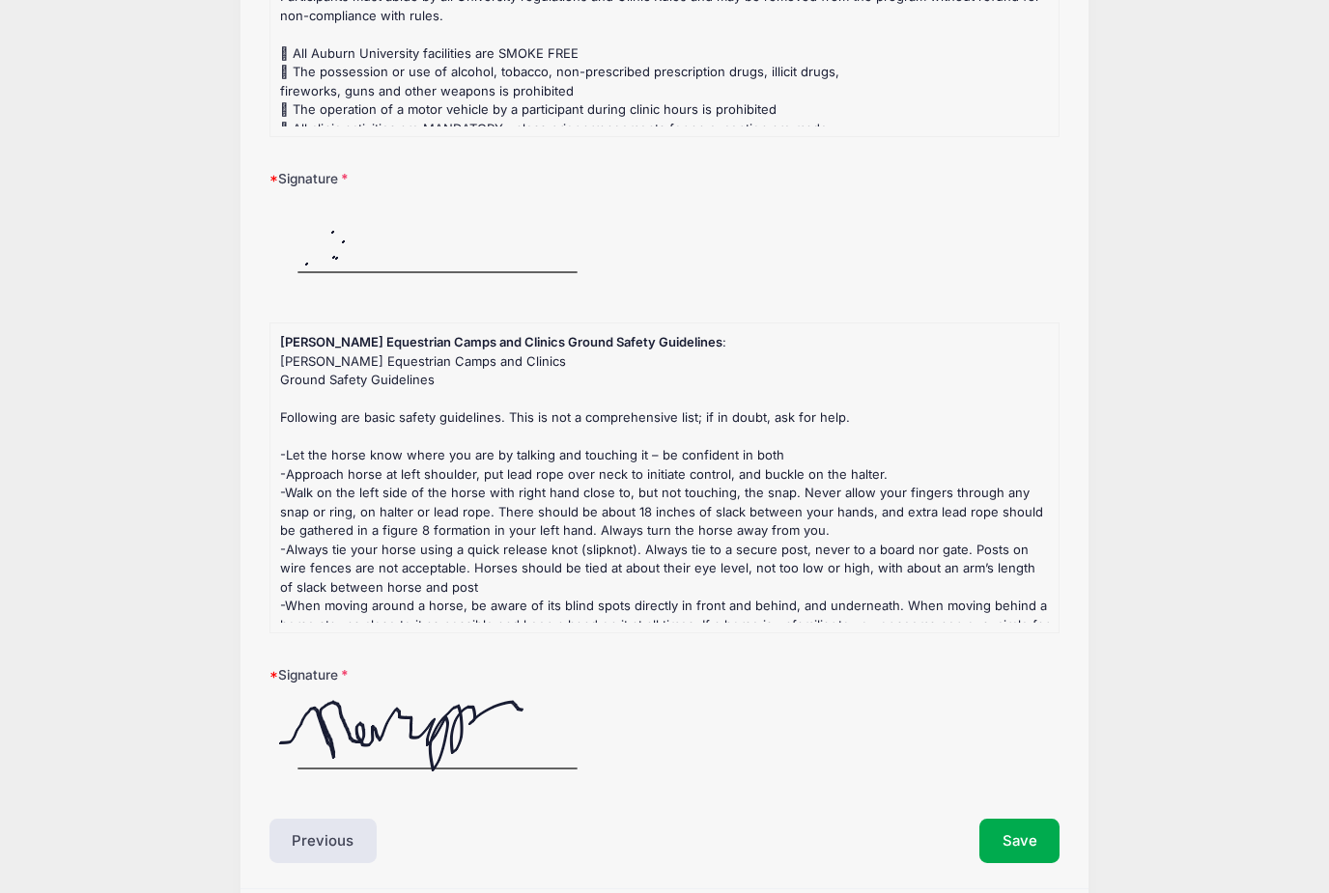
scroll to position [444, 0]
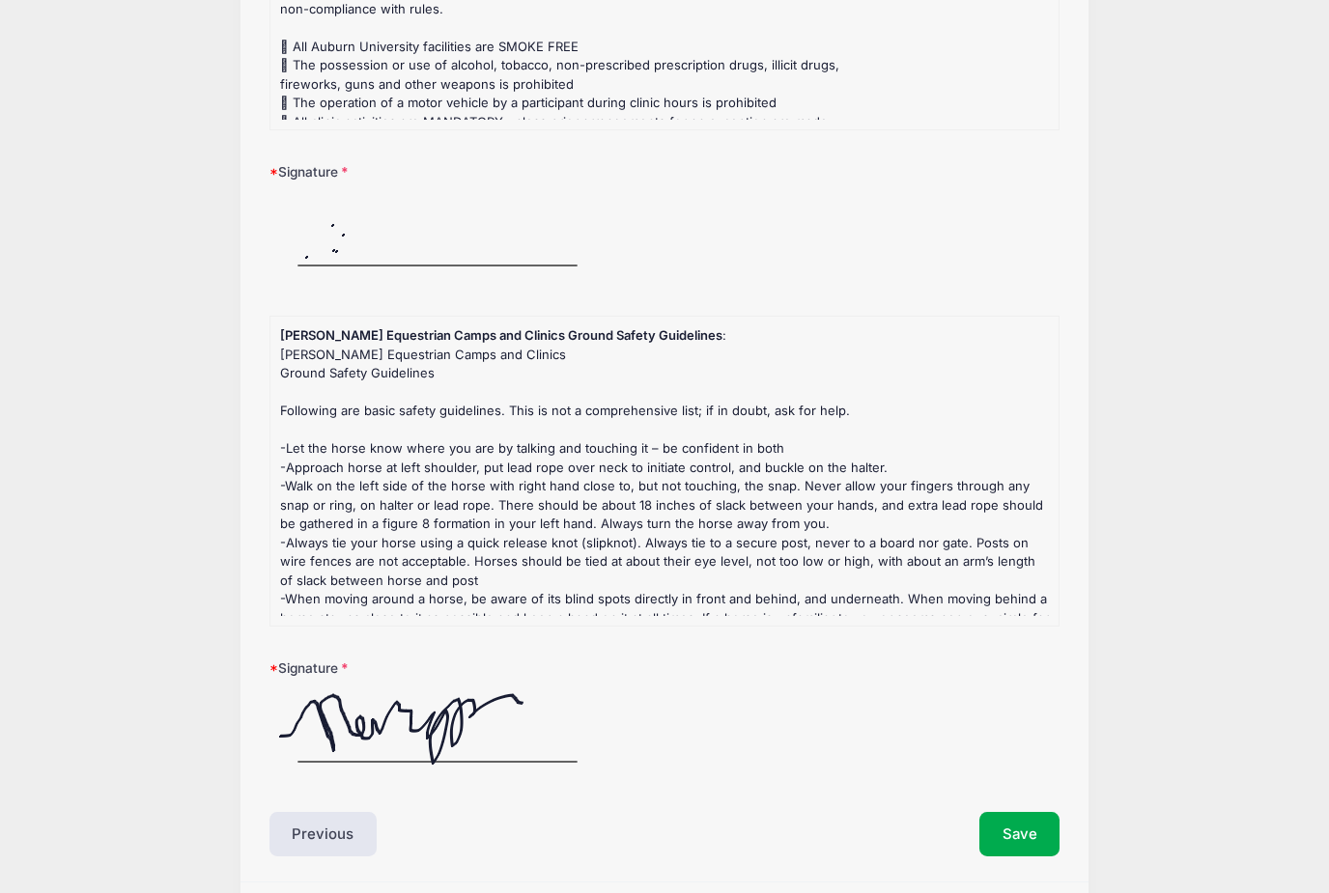
click at [376, 240] on img at bounding box center [437, 236] width 336 height 97
click at [375, 240] on img at bounding box center [437, 236] width 336 height 97
click at [438, 243] on img at bounding box center [437, 236] width 336 height 97
click at [405, 274] on img at bounding box center [437, 236] width 336 height 97
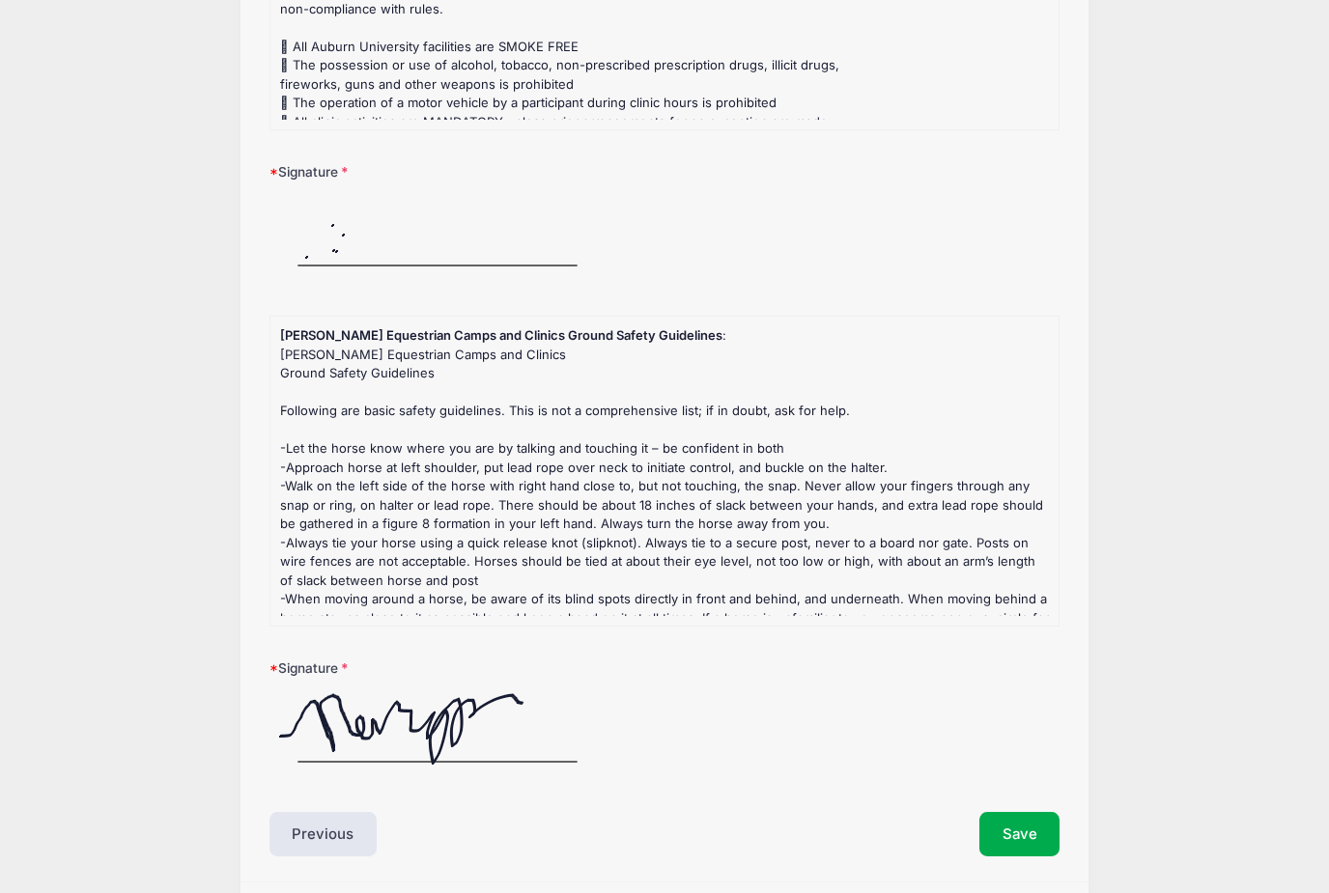
click at [404, 273] on img at bounding box center [437, 236] width 336 height 97
click at [369, 251] on img at bounding box center [437, 236] width 336 height 97
click at [332, 251] on img at bounding box center [437, 236] width 336 height 97
click at [387, 209] on img at bounding box center [437, 236] width 336 height 97
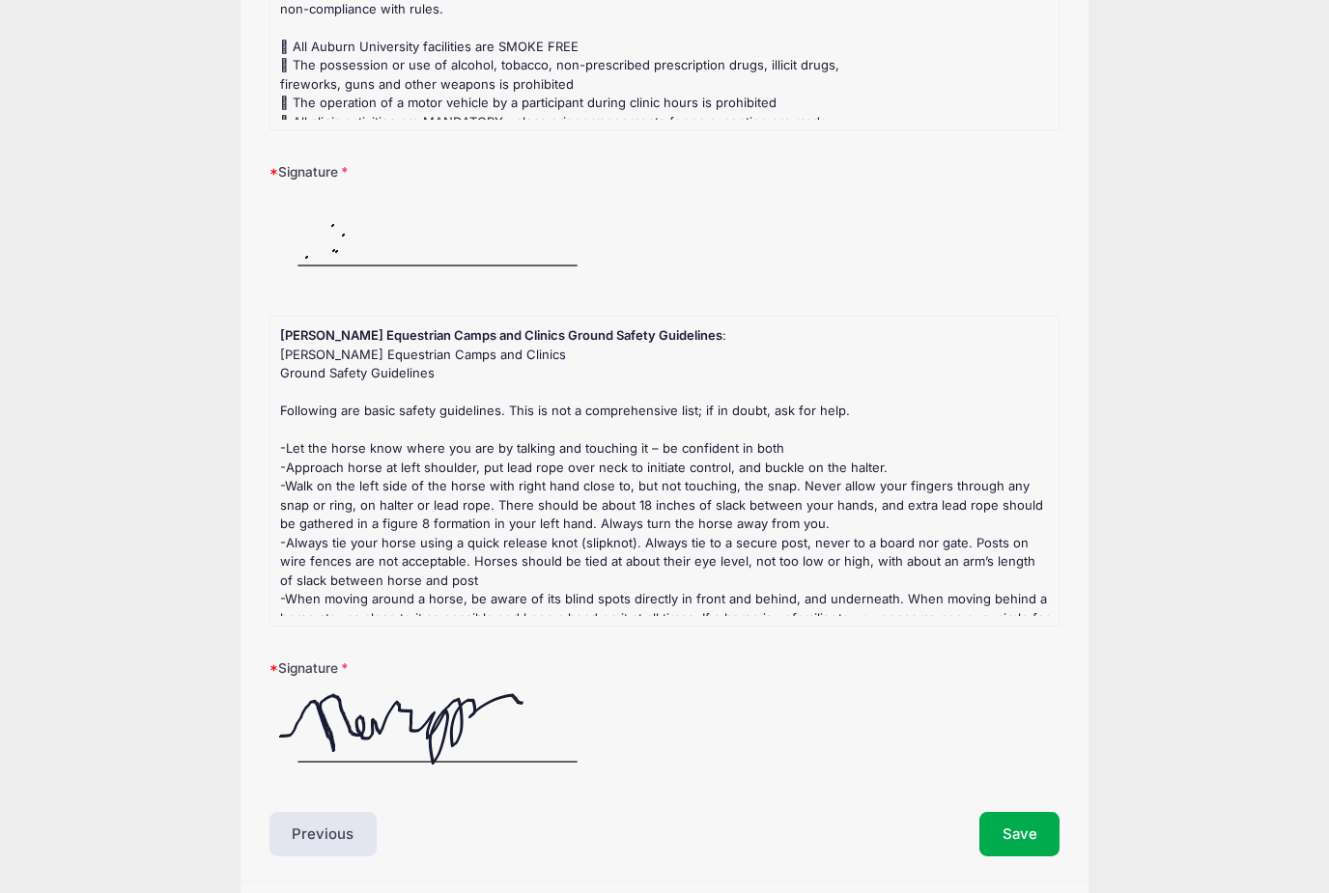
click at [386, 209] on img at bounding box center [437, 236] width 336 height 97
click at [384, 240] on img at bounding box center [437, 236] width 336 height 97
click at [1032, 841] on button "Save" at bounding box center [1019, 834] width 81 height 44
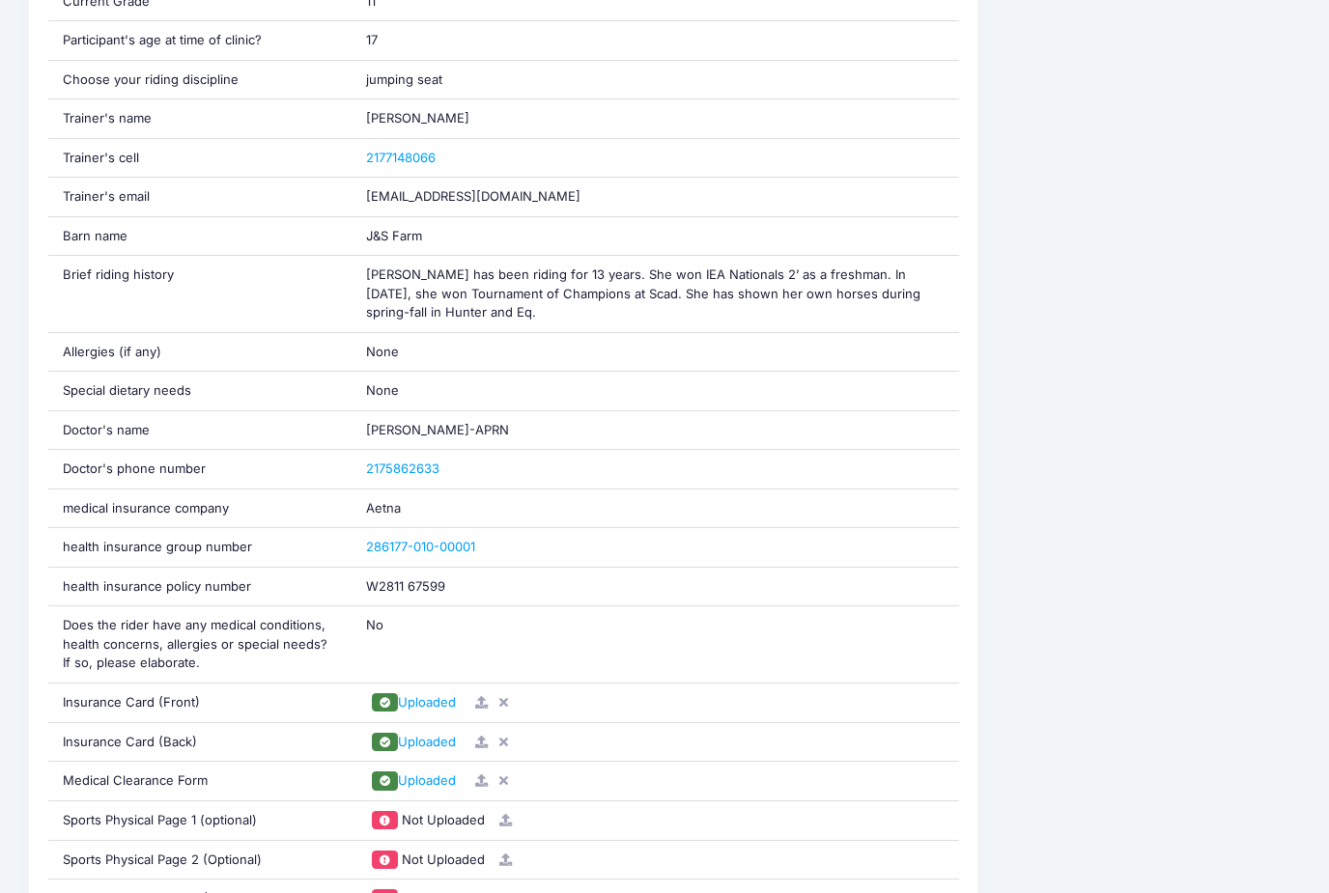
scroll to position [1254, 0]
